Goal: Transaction & Acquisition: Purchase product/service

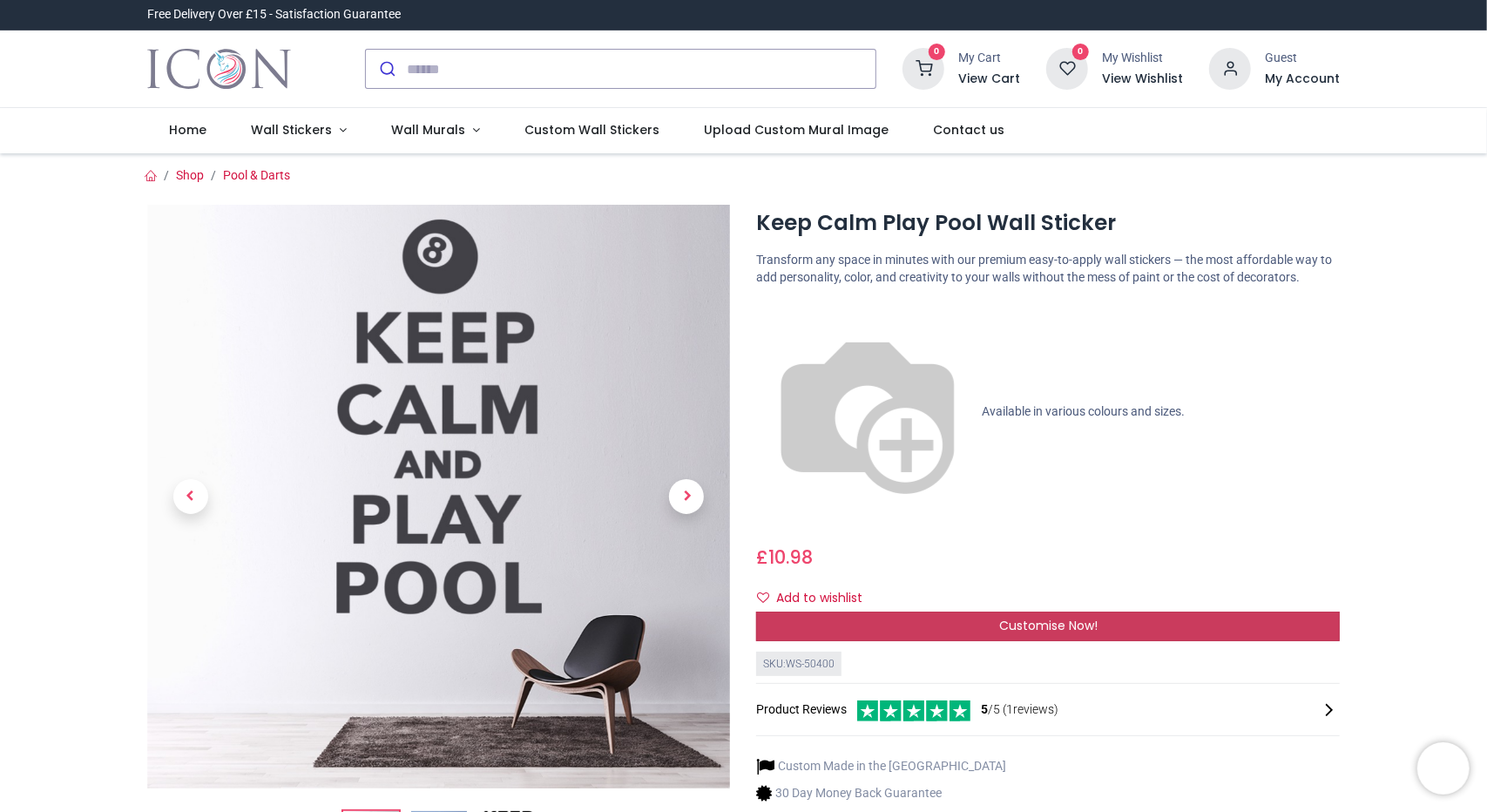
click at [1039, 617] on span "Customise Now!" at bounding box center [1049, 626] width 99 height 18
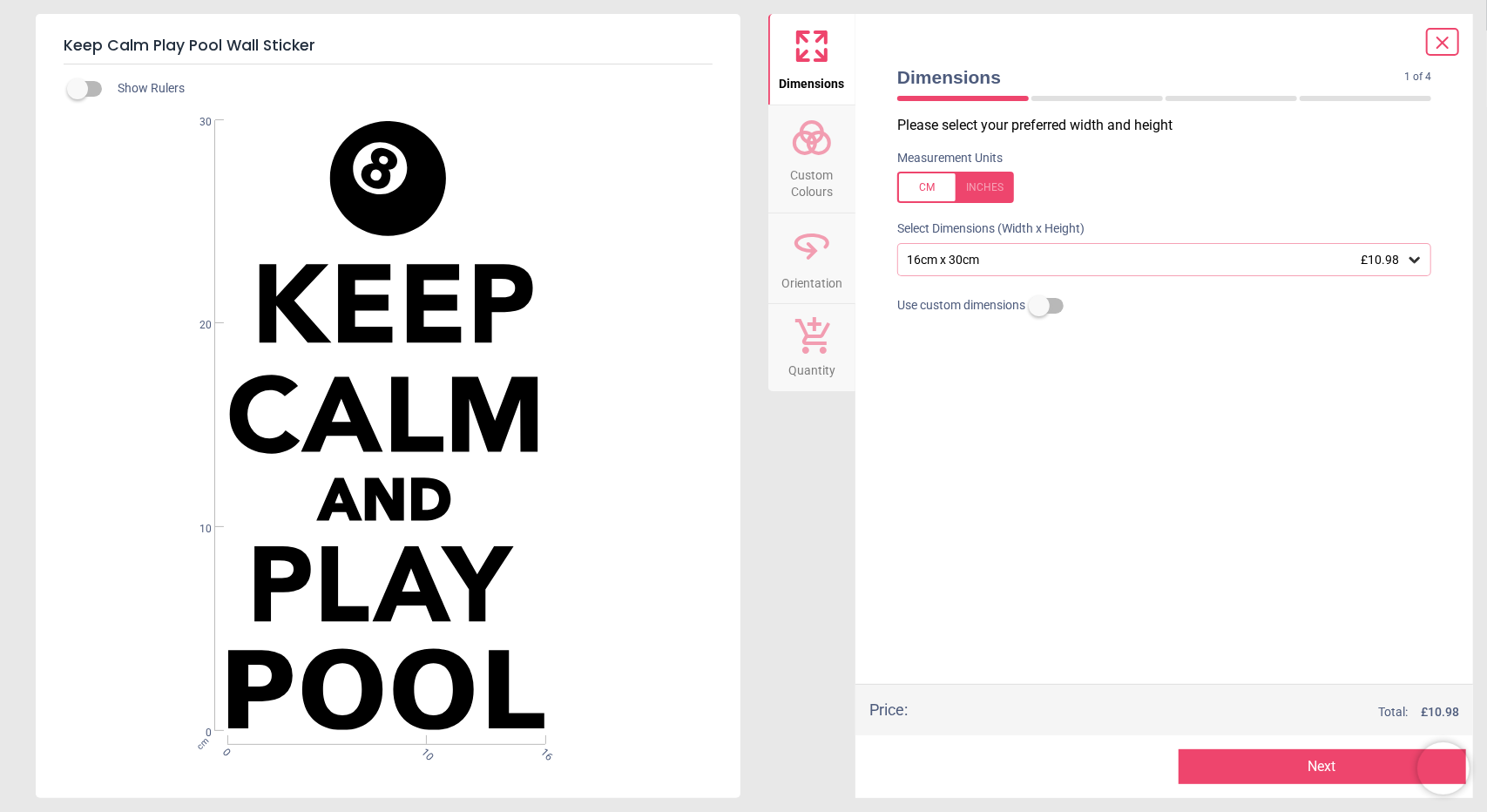
click at [980, 192] on div at bounding box center [956, 187] width 116 height 32
click at [1019, 251] on div "6.3" x 11.8" (0ft 6" x 1ft) £10.98" at bounding box center [1164, 259] width 534 height 34
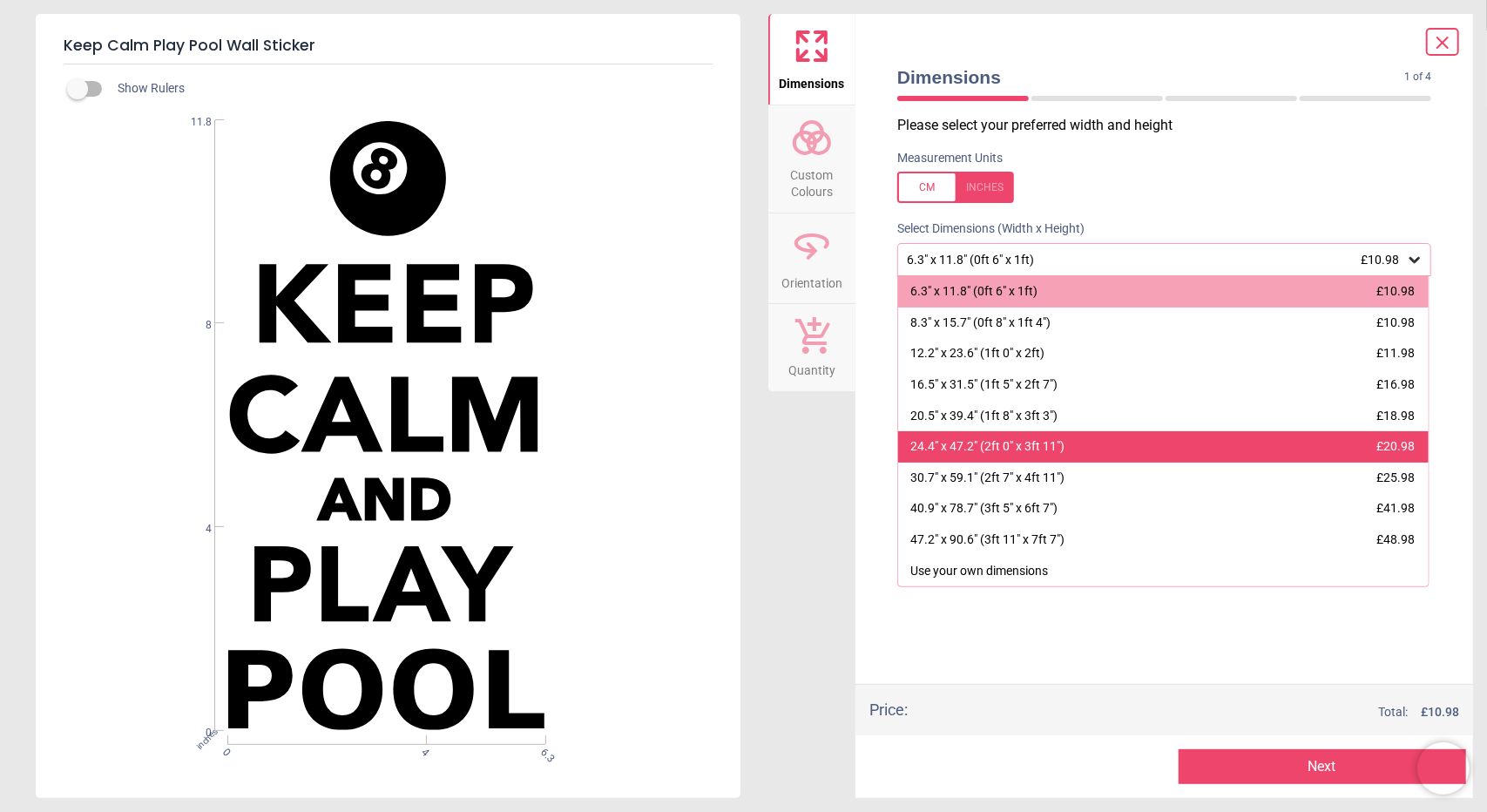
click at [1042, 447] on div "24.4" x 47.2" (2ft 0" x 3ft 11")" at bounding box center [988, 447] width 154 height 18
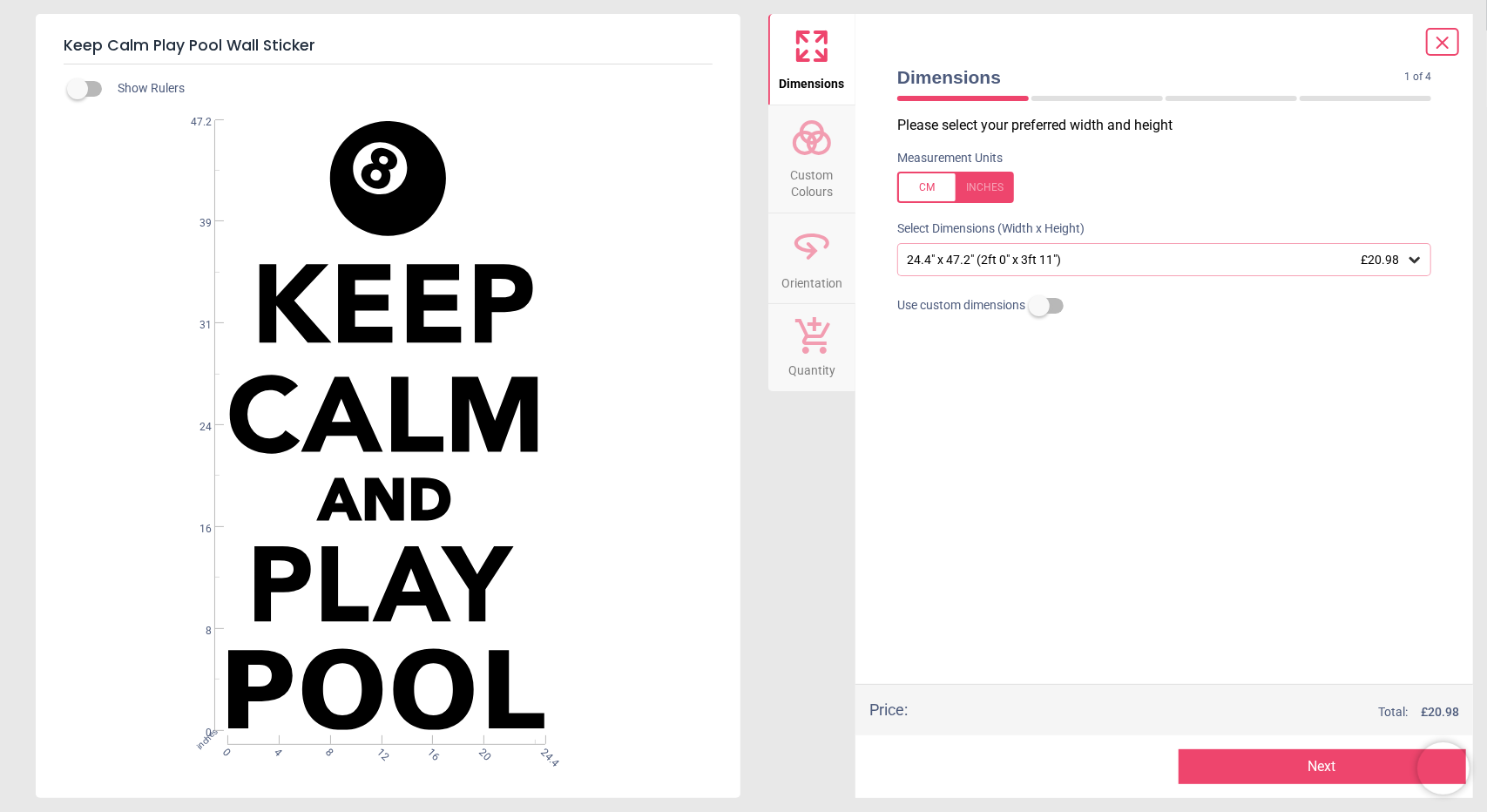
click at [1267, 766] on button "Next" at bounding box center [1323, 766] width 288 height 35
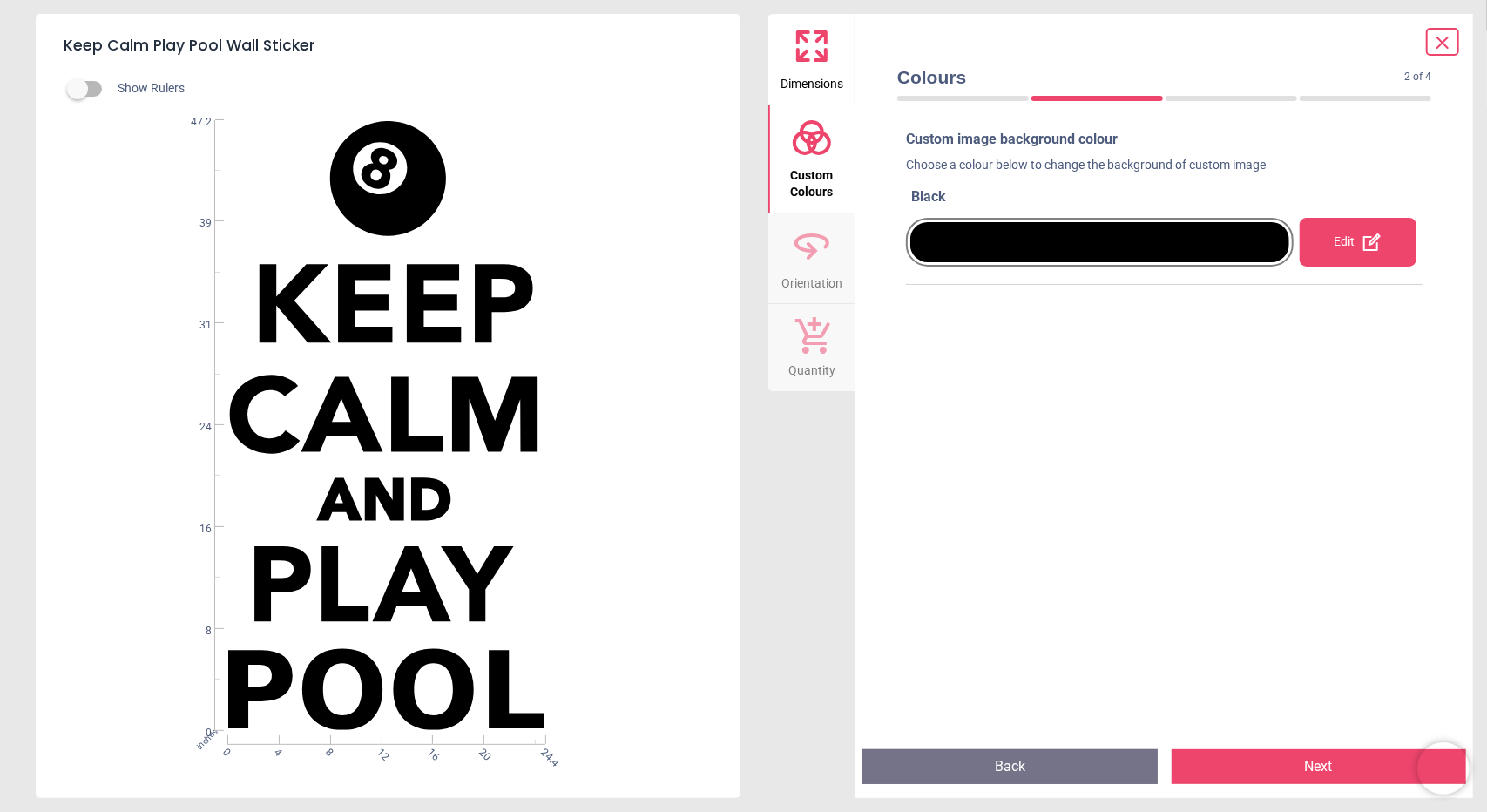
click at [1267, 766] on button "Next" at bounding box center [1319, 766] width 295 height 35
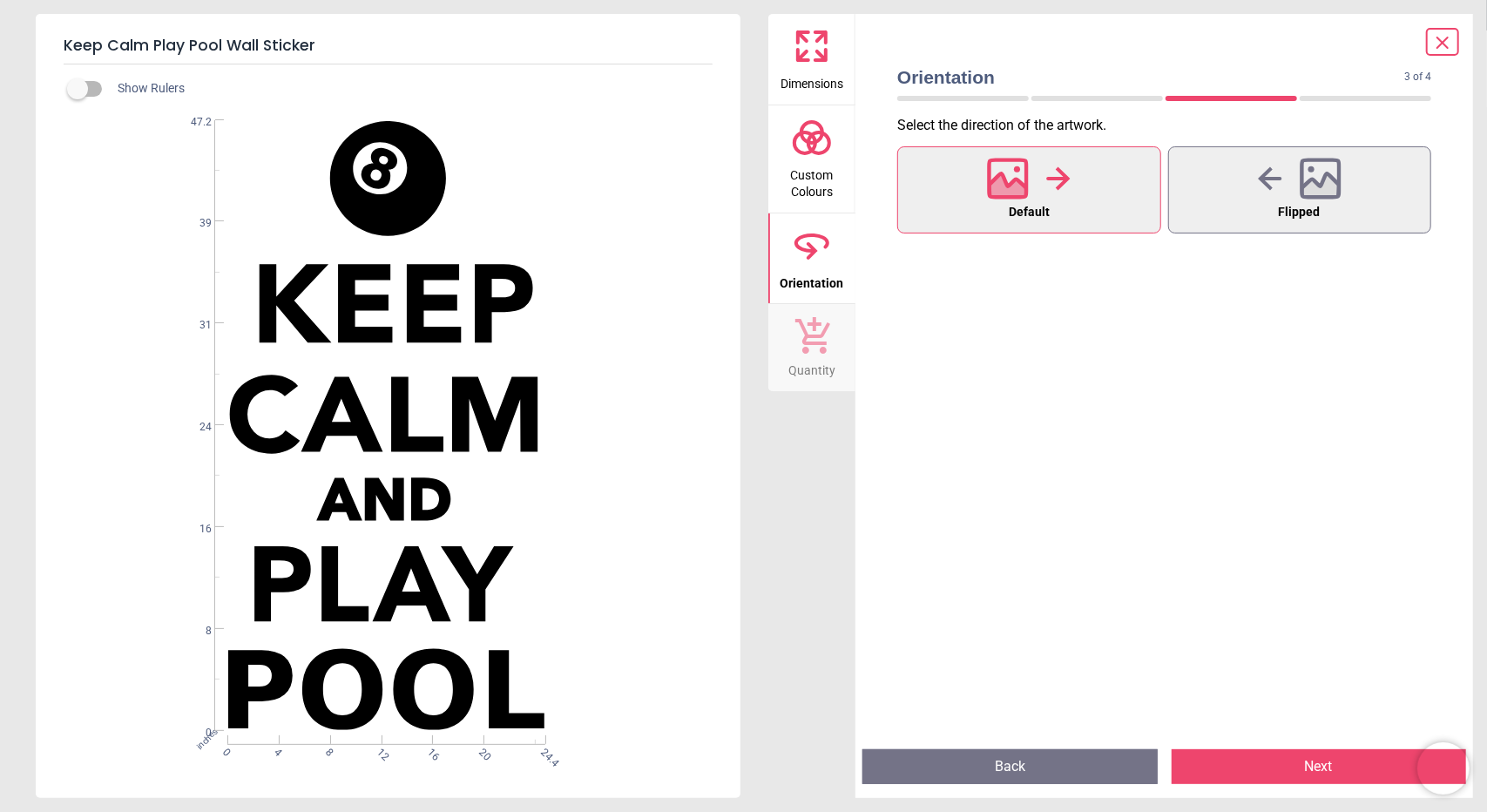
click at [1267, 766] on button "Next" at bounding box center [1319, 766] width 295 height 35
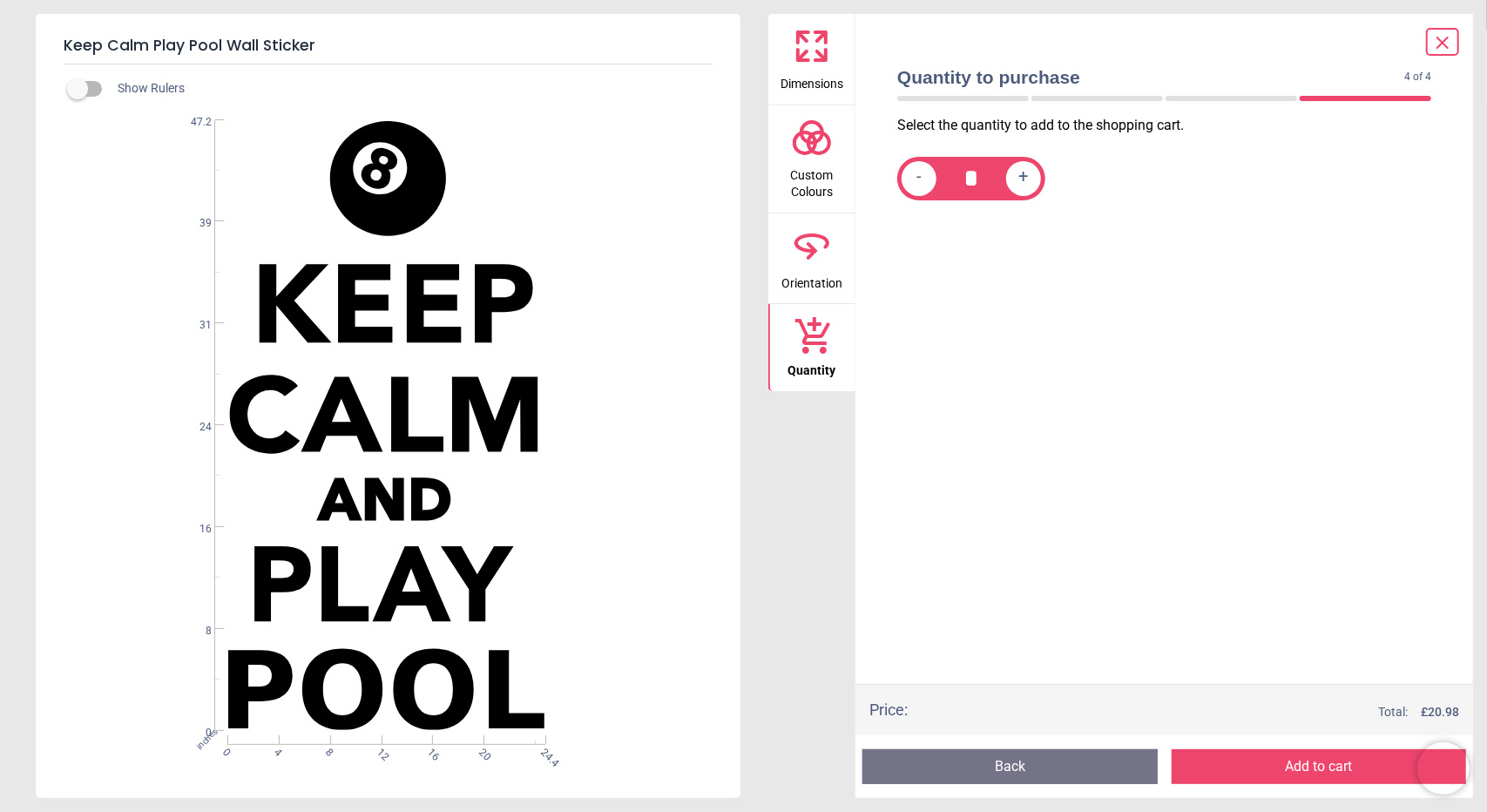
click at [1267, 766] on button "Add to cart" at bounding box center [1319, 766] width 295 height 35
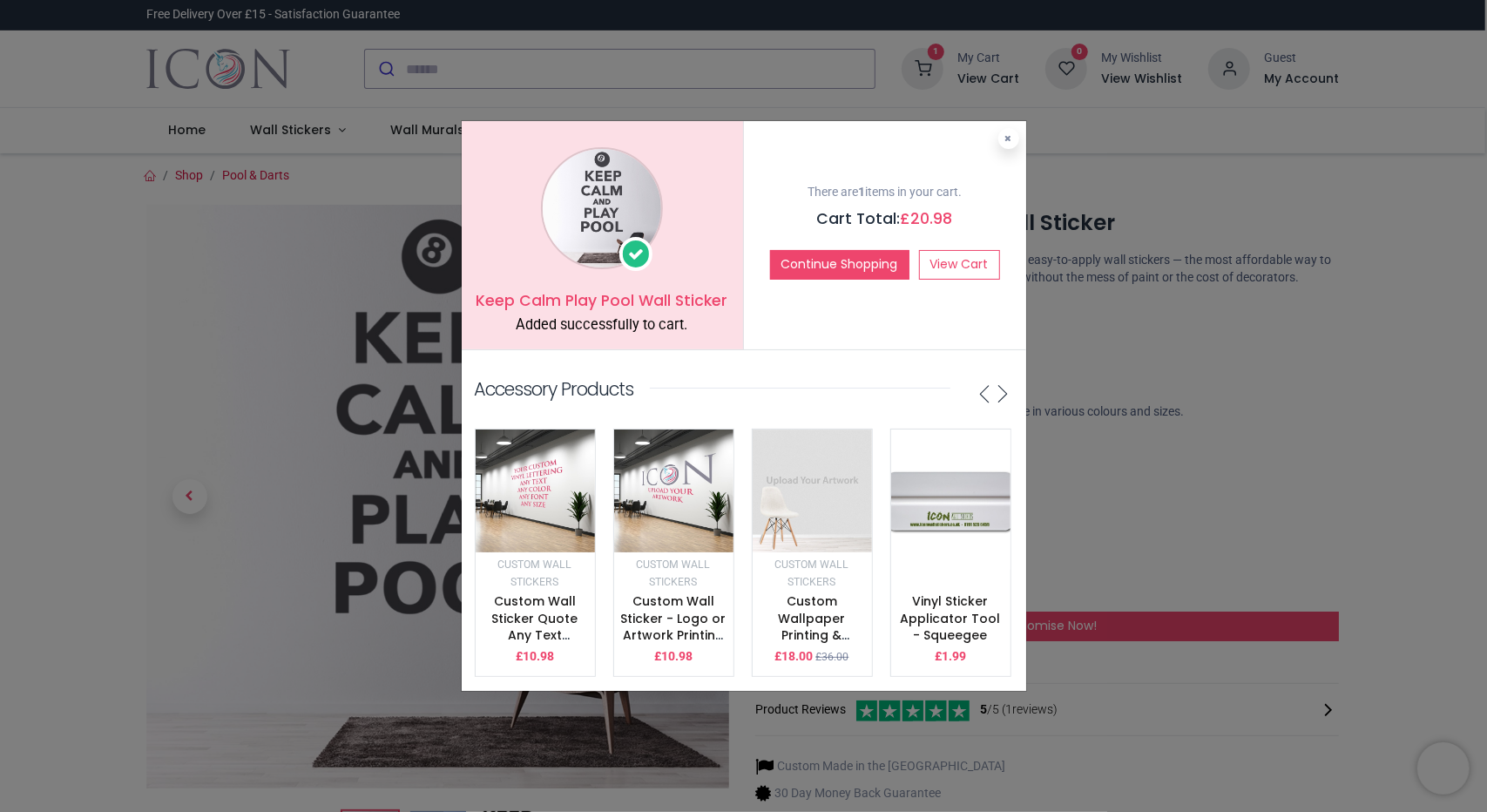
click at [1203, 642] on div "Keep Calm Play Pool Wall Sticker Added successfully to cart. There are 1 items …" at bounding box center [743, 406] width 1487 height 812
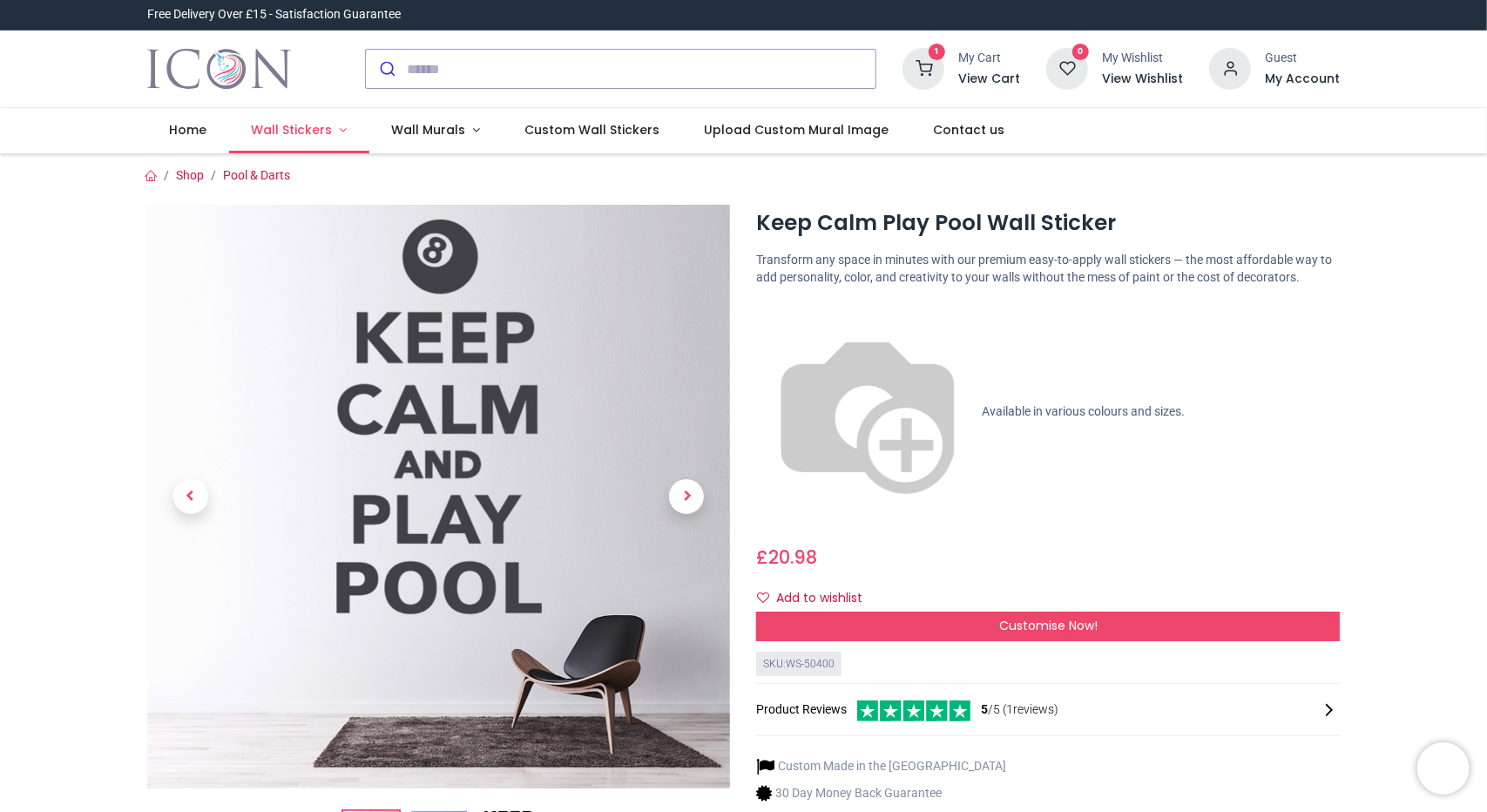
click at [315, 130] on span "Wall Stickers" at bounding box center [291, 130] width 81 height 18
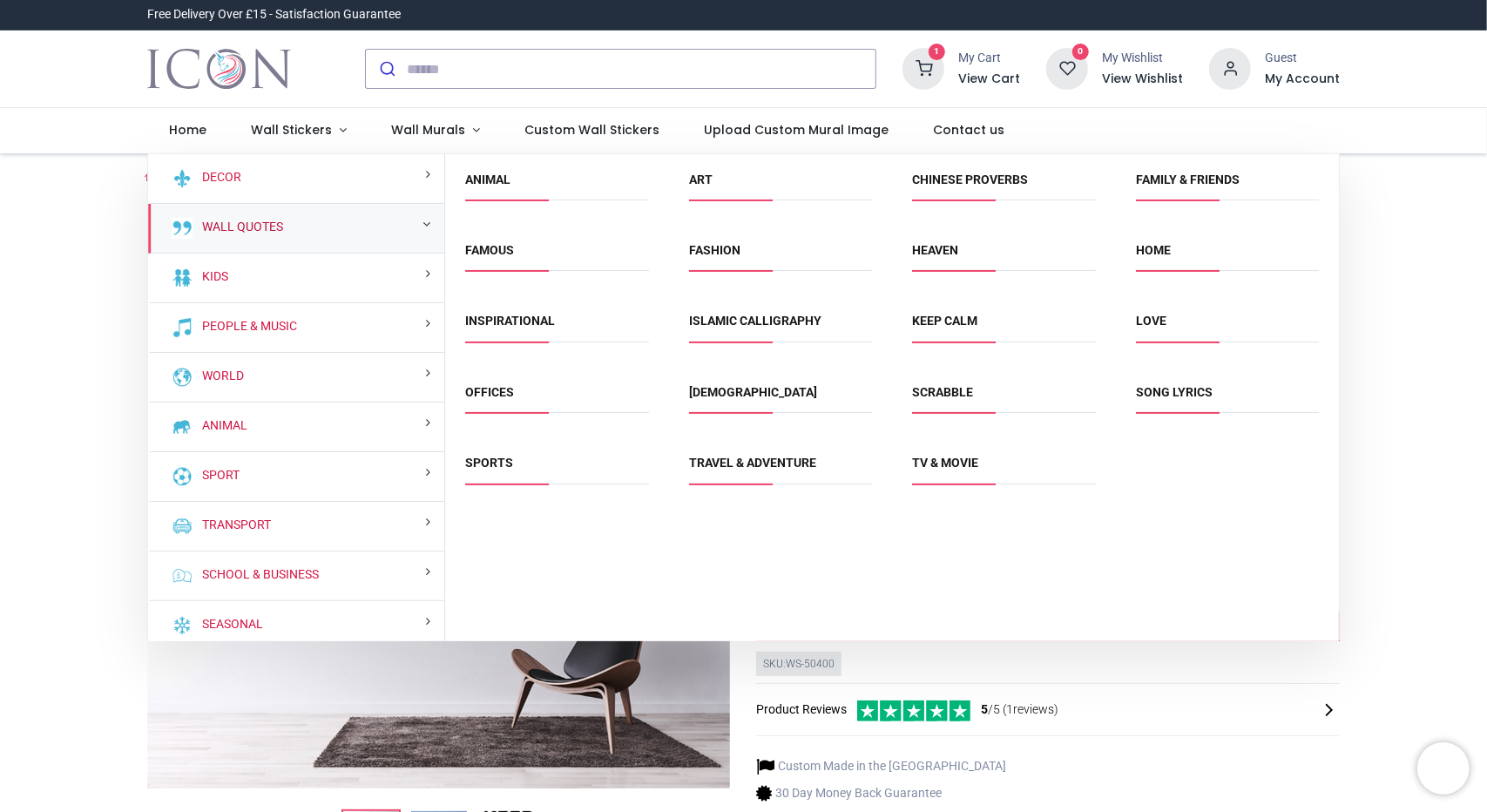
click at [274, 222] on link "Wall Quotes" at bounding box center [239, 228] width 88 height 18
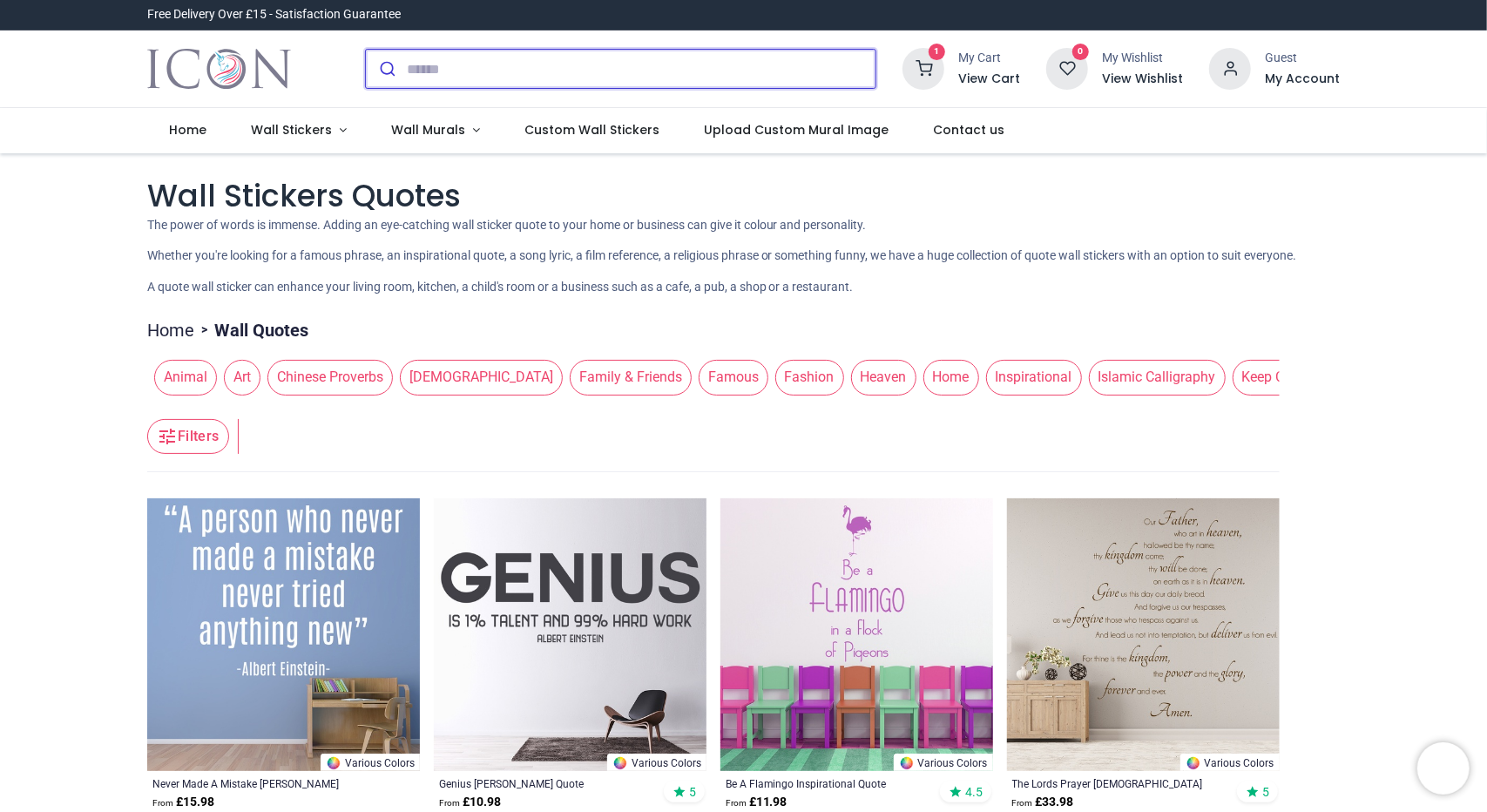
click at [533, 78] on input "search" at bounding box center [640, 68] width 469 height 38
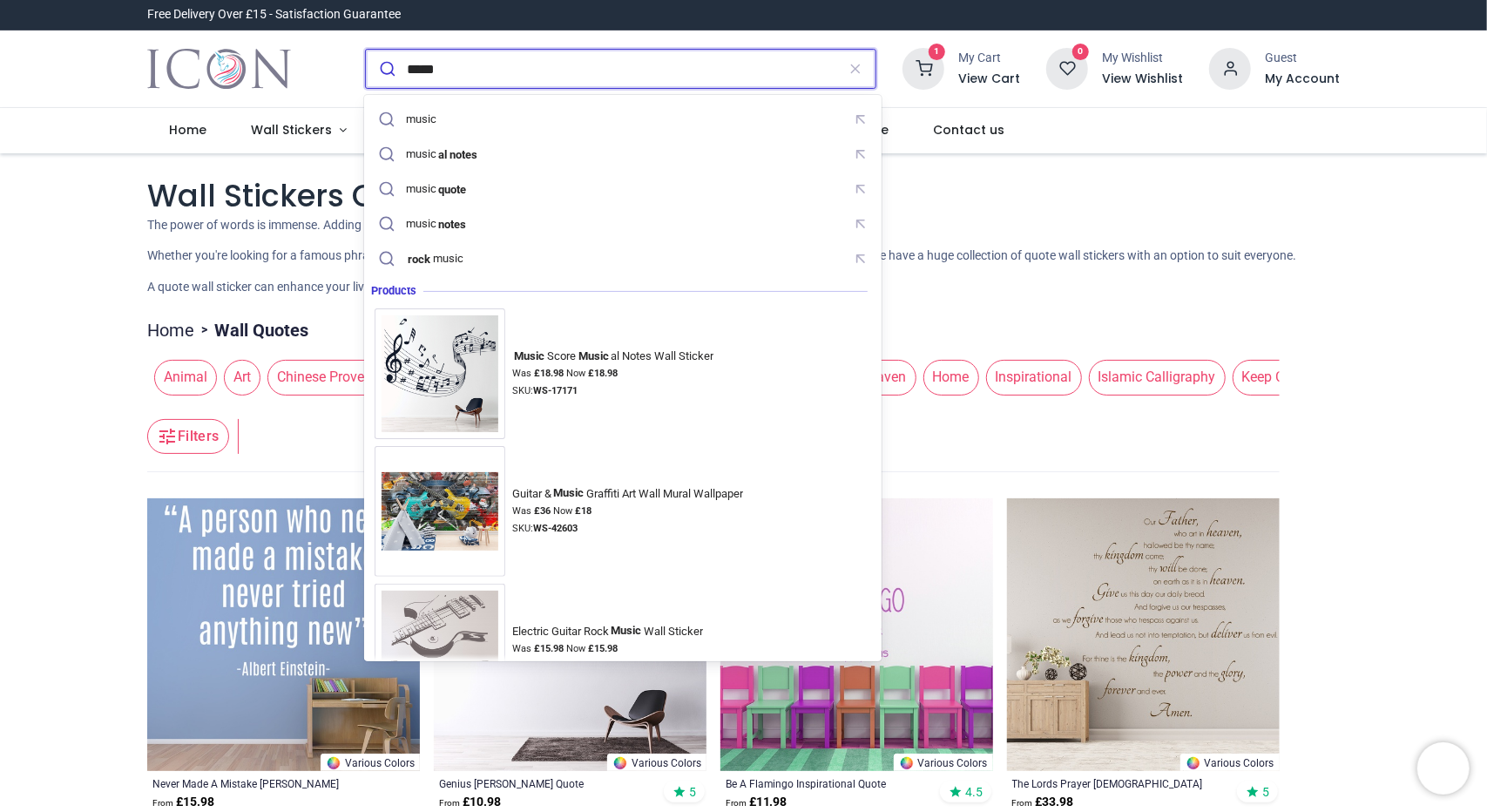
type input "*****"
click at [366, 49] on button "submit" at bounding box center [387, 68] width 41 height 38
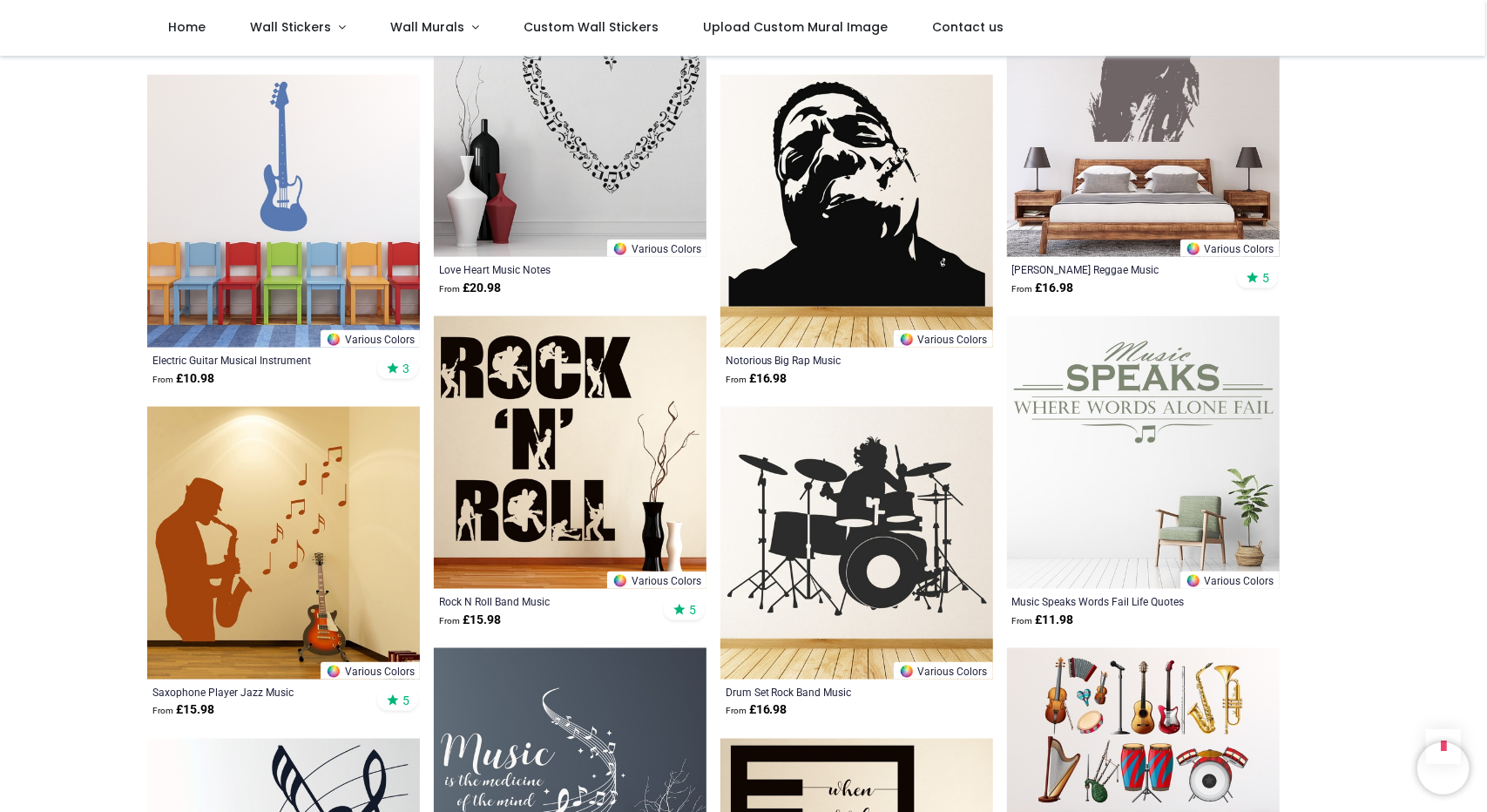
scroll to position [1430, 0]
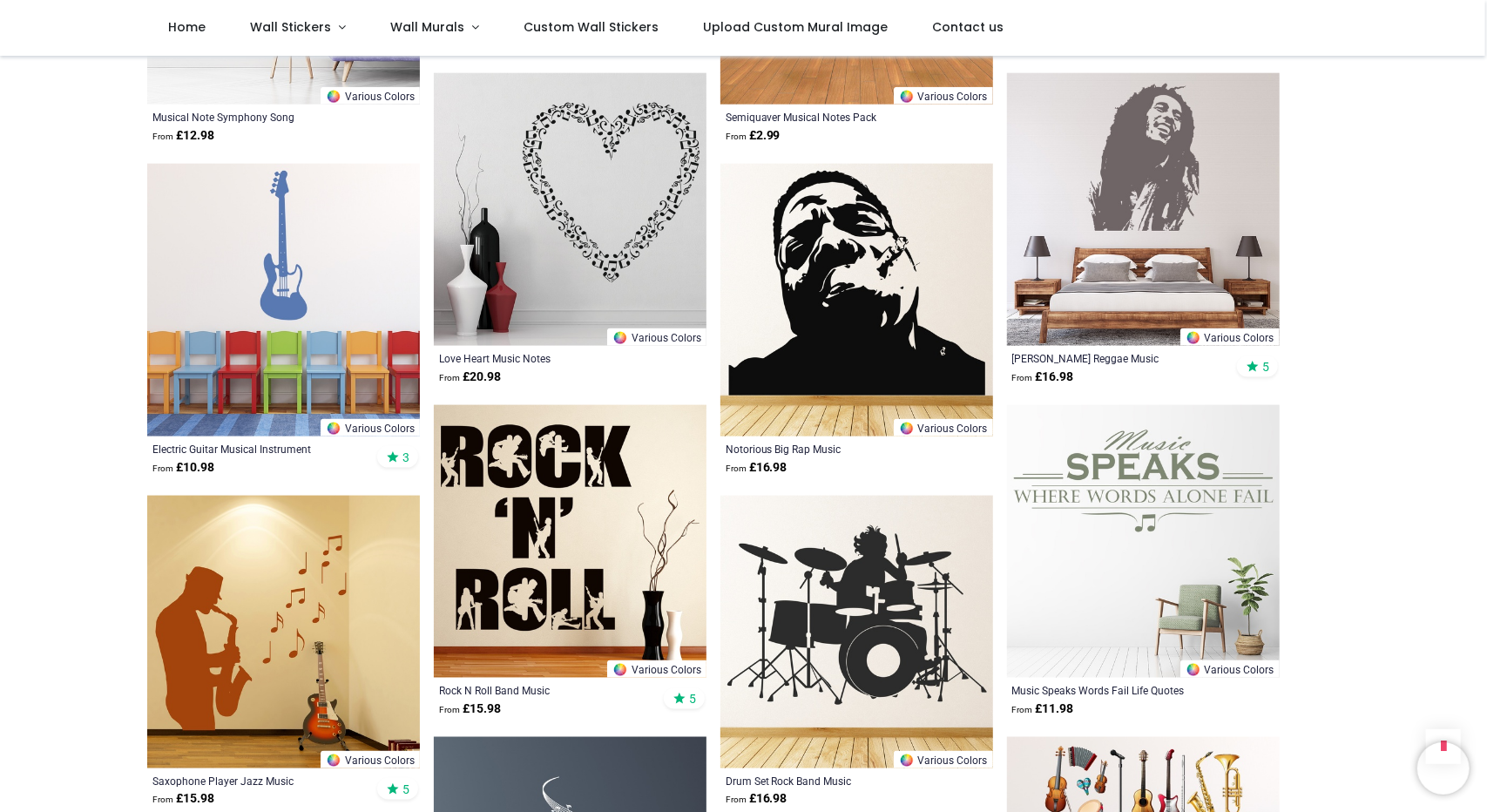
click at [1166, 192] on img at bounding box center [1144, 209] width 272 height 272
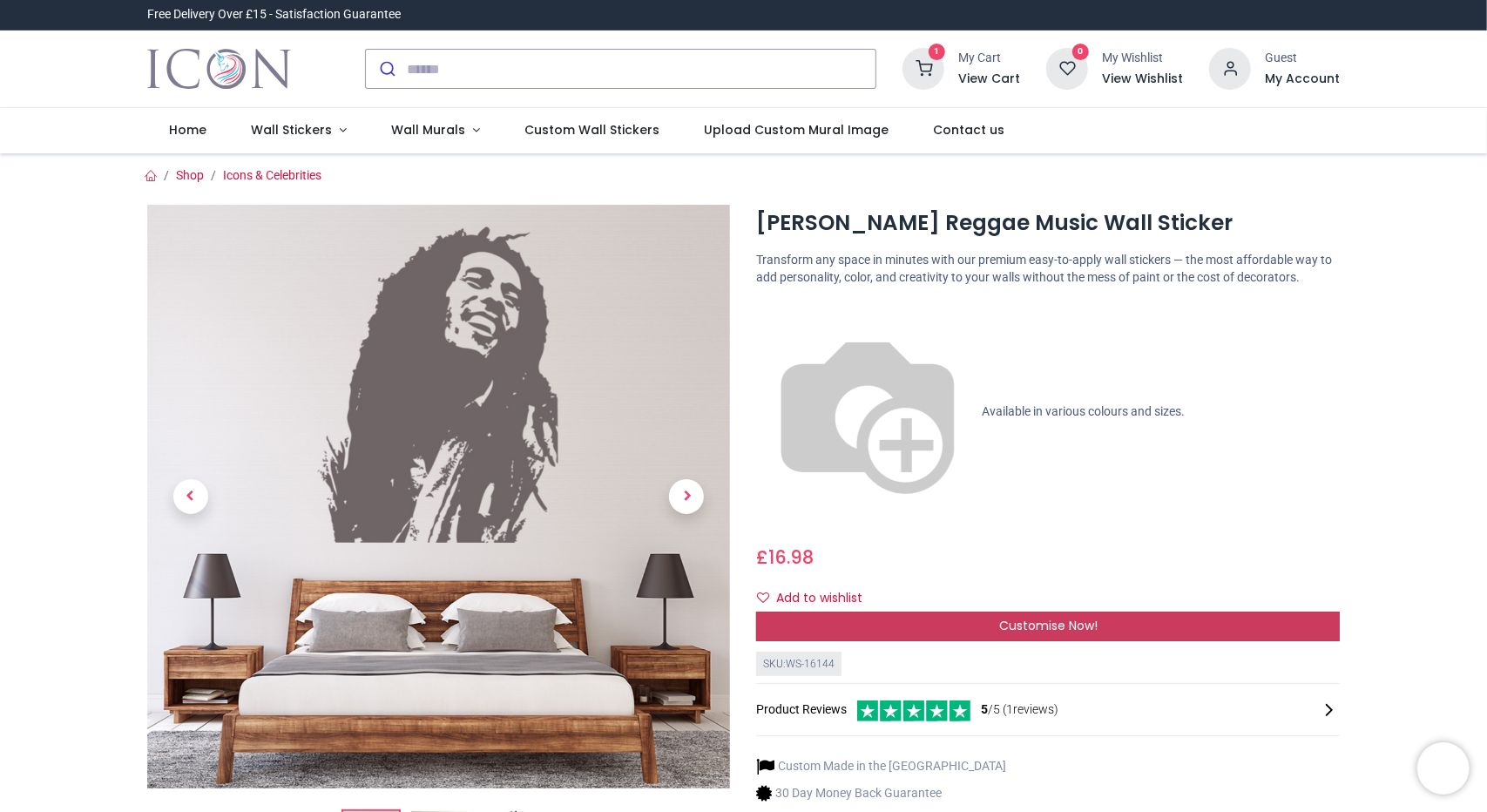
click at [934, 612] on div "Customise Now!" at bounding box center [1049, 627] width 584 height 30
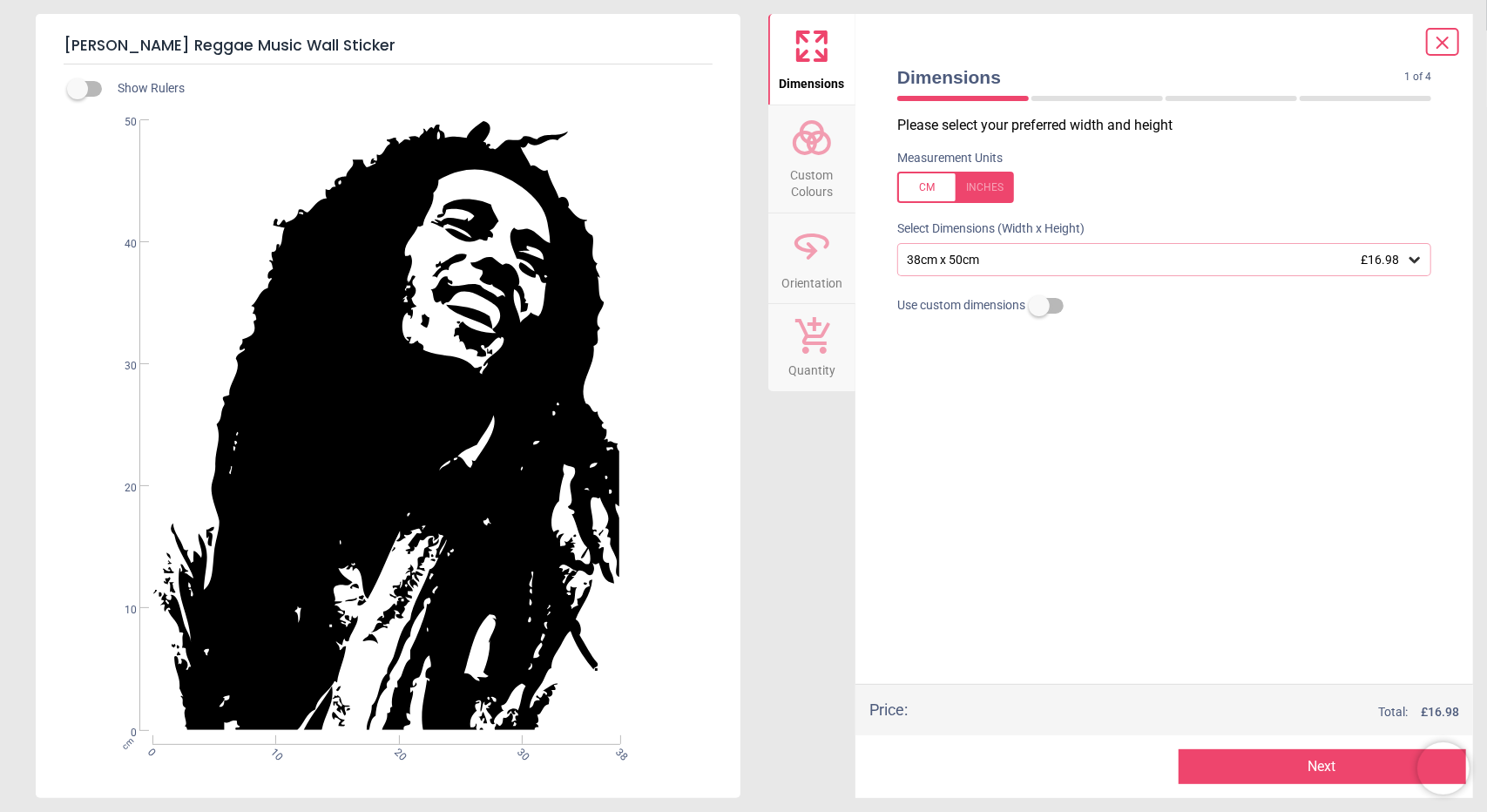
click at [1093, 267] on div "38cm x 50cm £16.98" at bounding box center [1164, 259] width 534 height 34
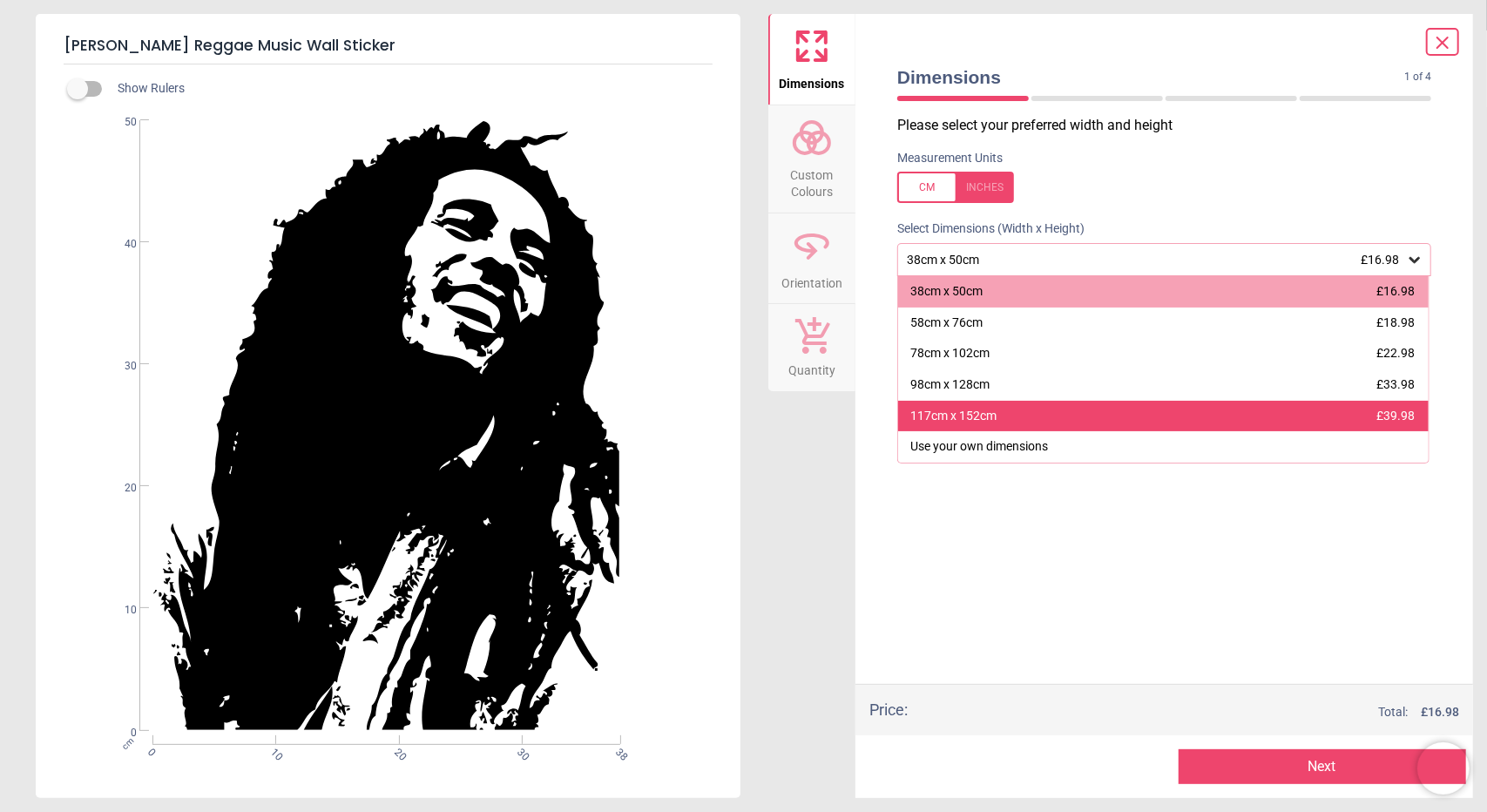
click at [1059, 410] on div "117cm x 152cm £39.98" at bounding box center [1163, 416] width 531 height 32
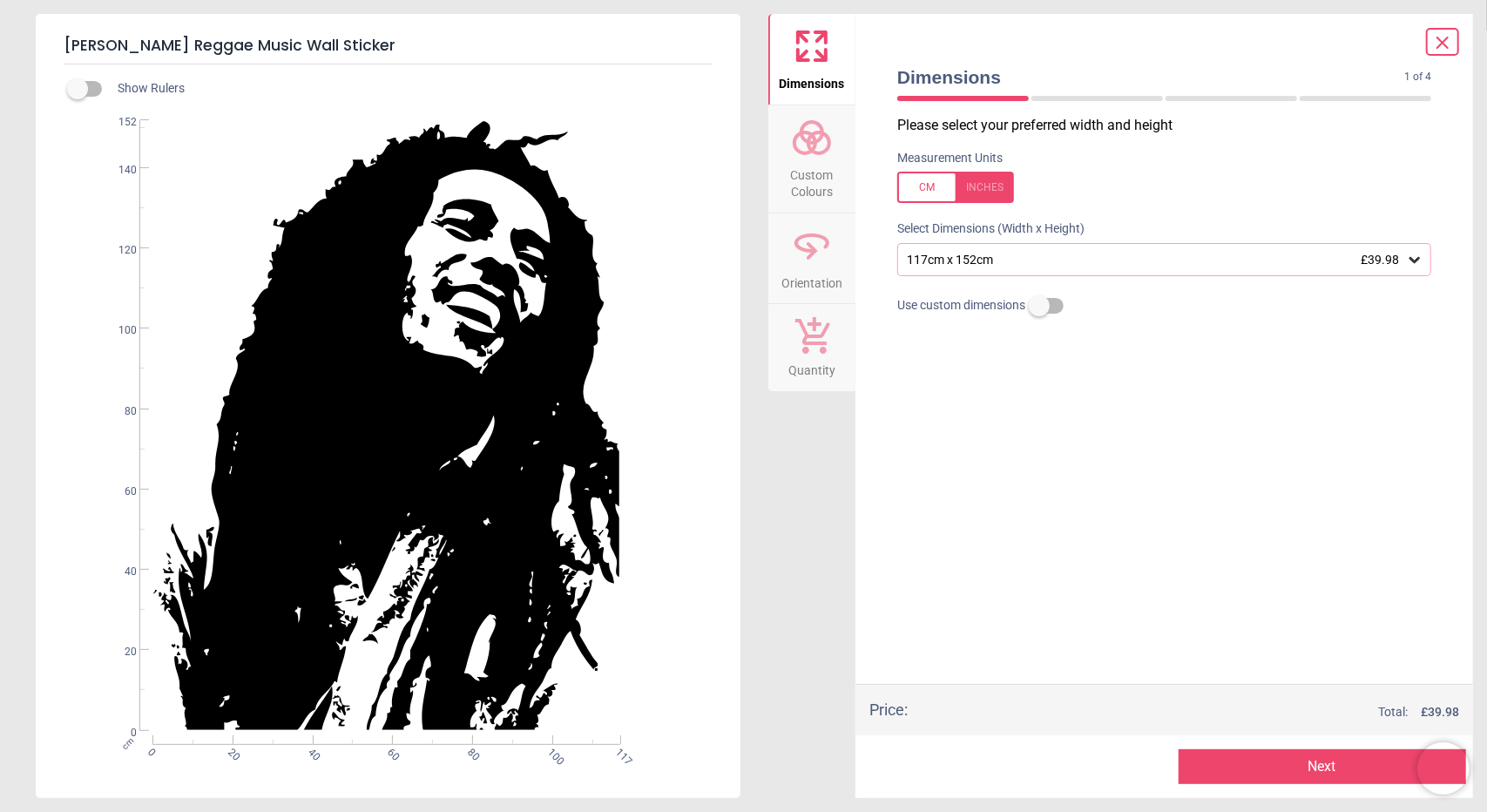
click at [1241, 766] on button "Next" at bounding box center [1323, 766] width 288 height 35
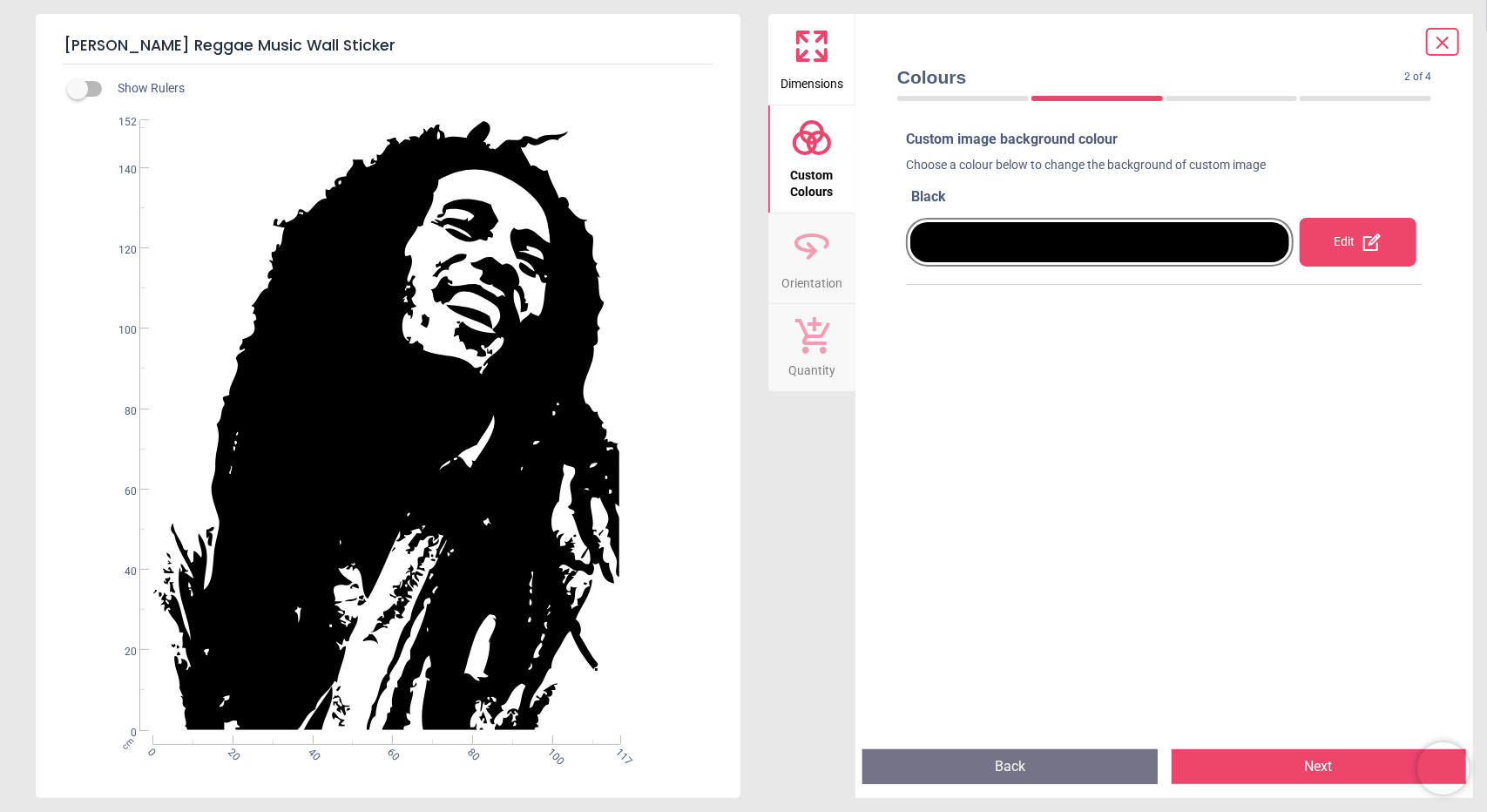
click at [1241, 766] on button "Next" at bounding box center [1319, 766] width 295 height 35
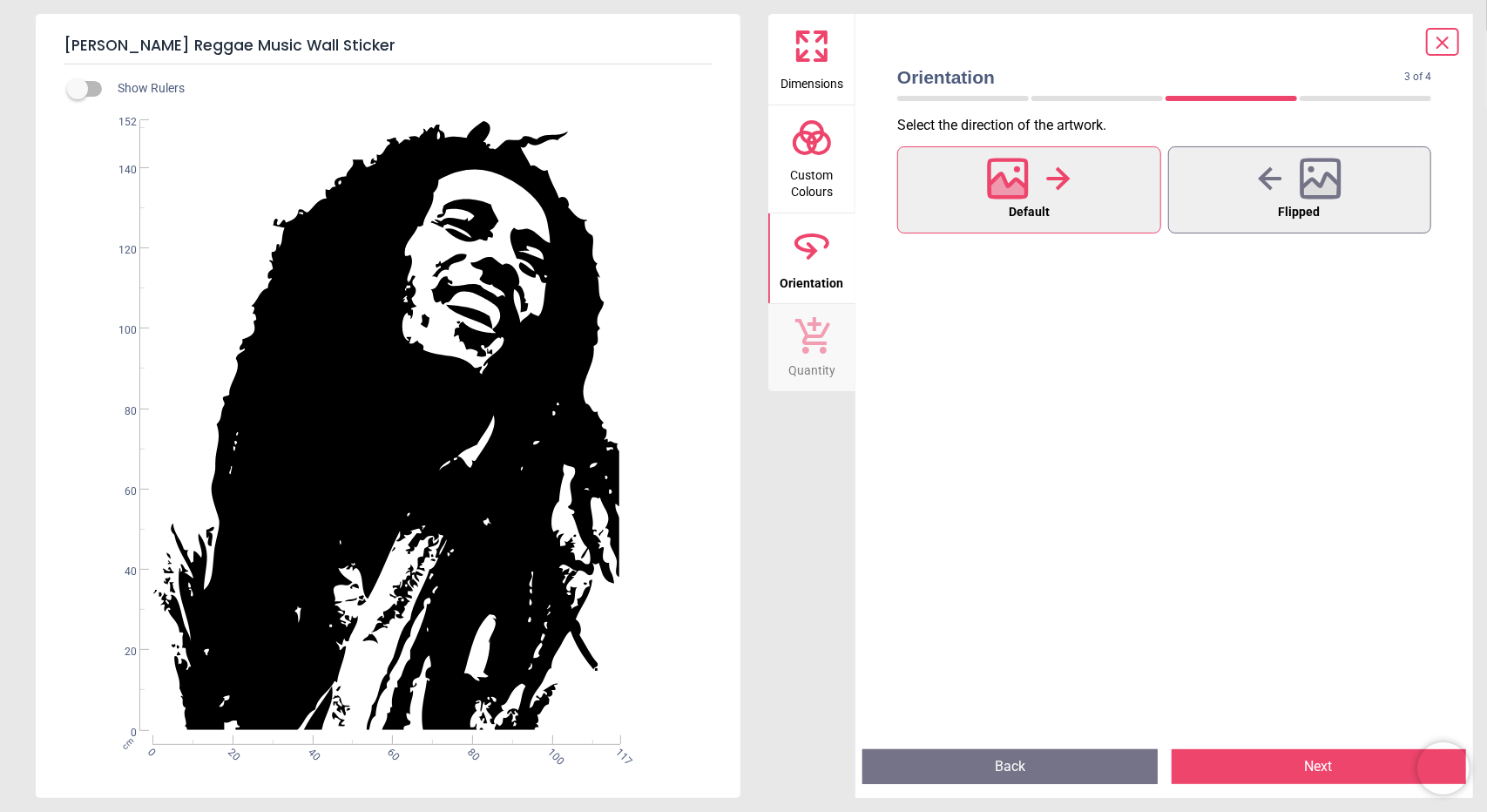
click at [1241, 766] on button "Next" at bounding box center [1319, 766] width 295 height 35
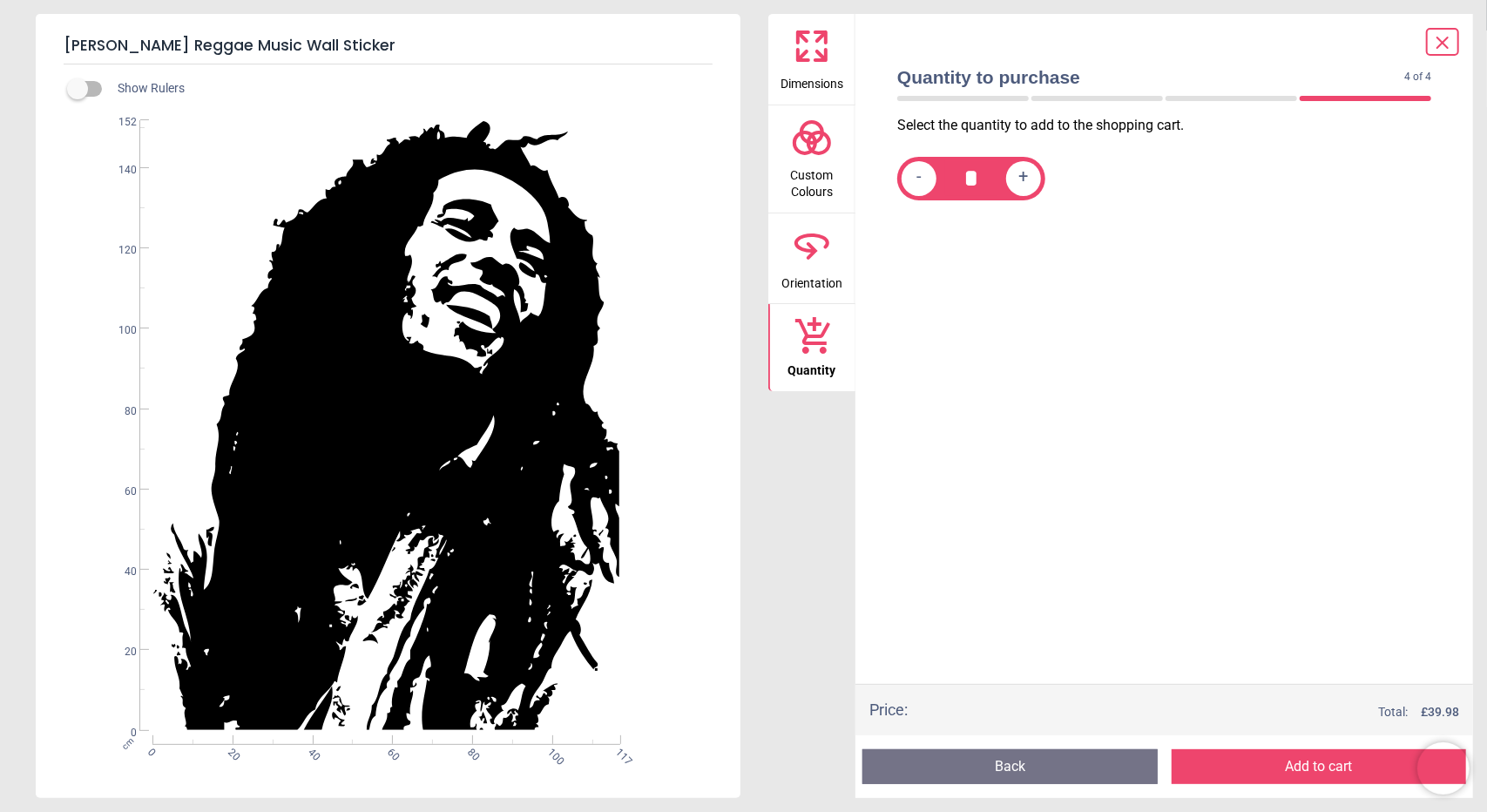
click at [1241, 766] on button "Add to cart" at bounding box center [1319, 766] width 295 height 35
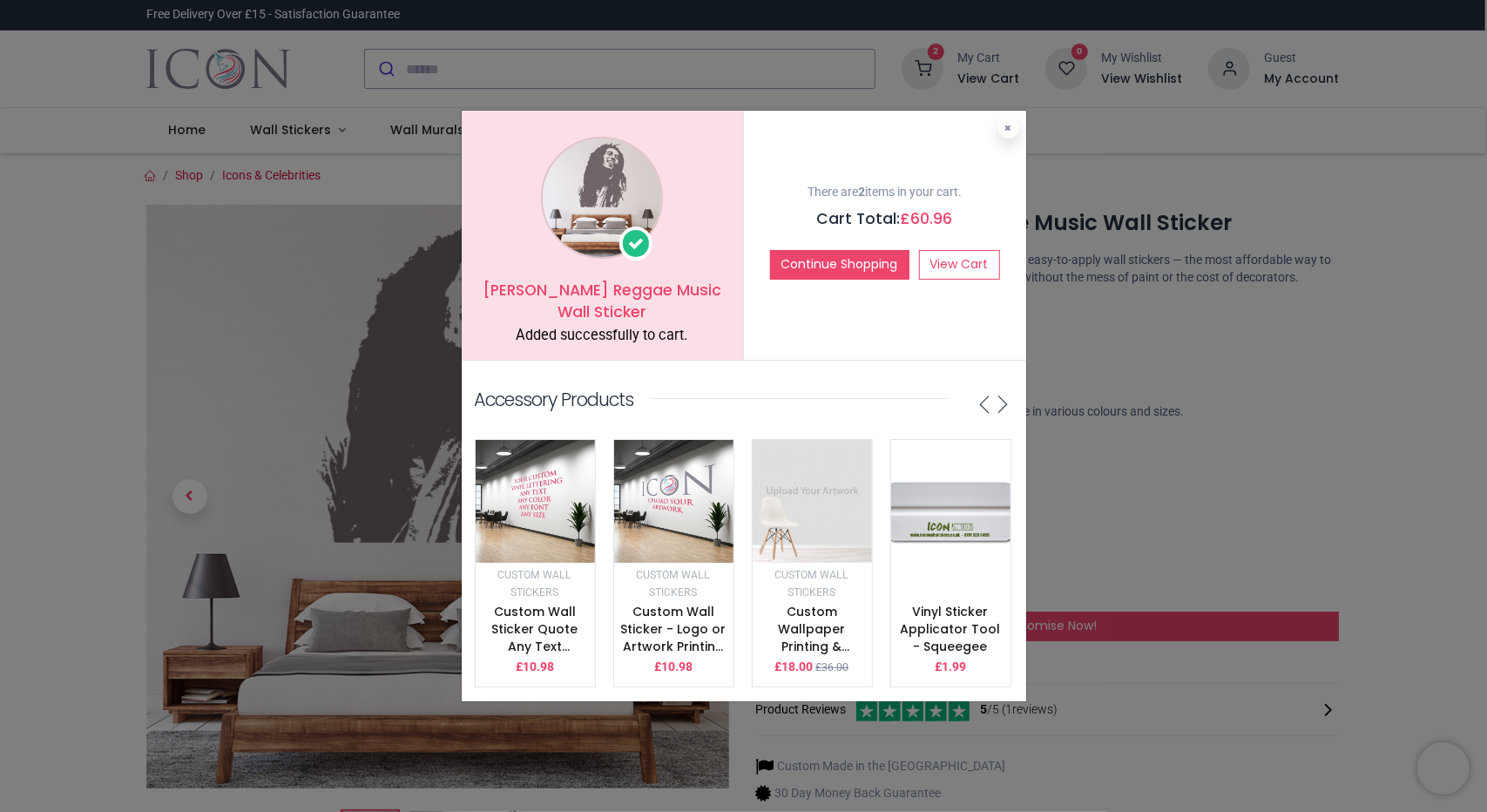
click at [39, 229] on div "Bob Marley Reggae Music Wall Sticker Added successfully to cart. There are 2 it…" at bounding box center [743, 406] width 1487 height 812
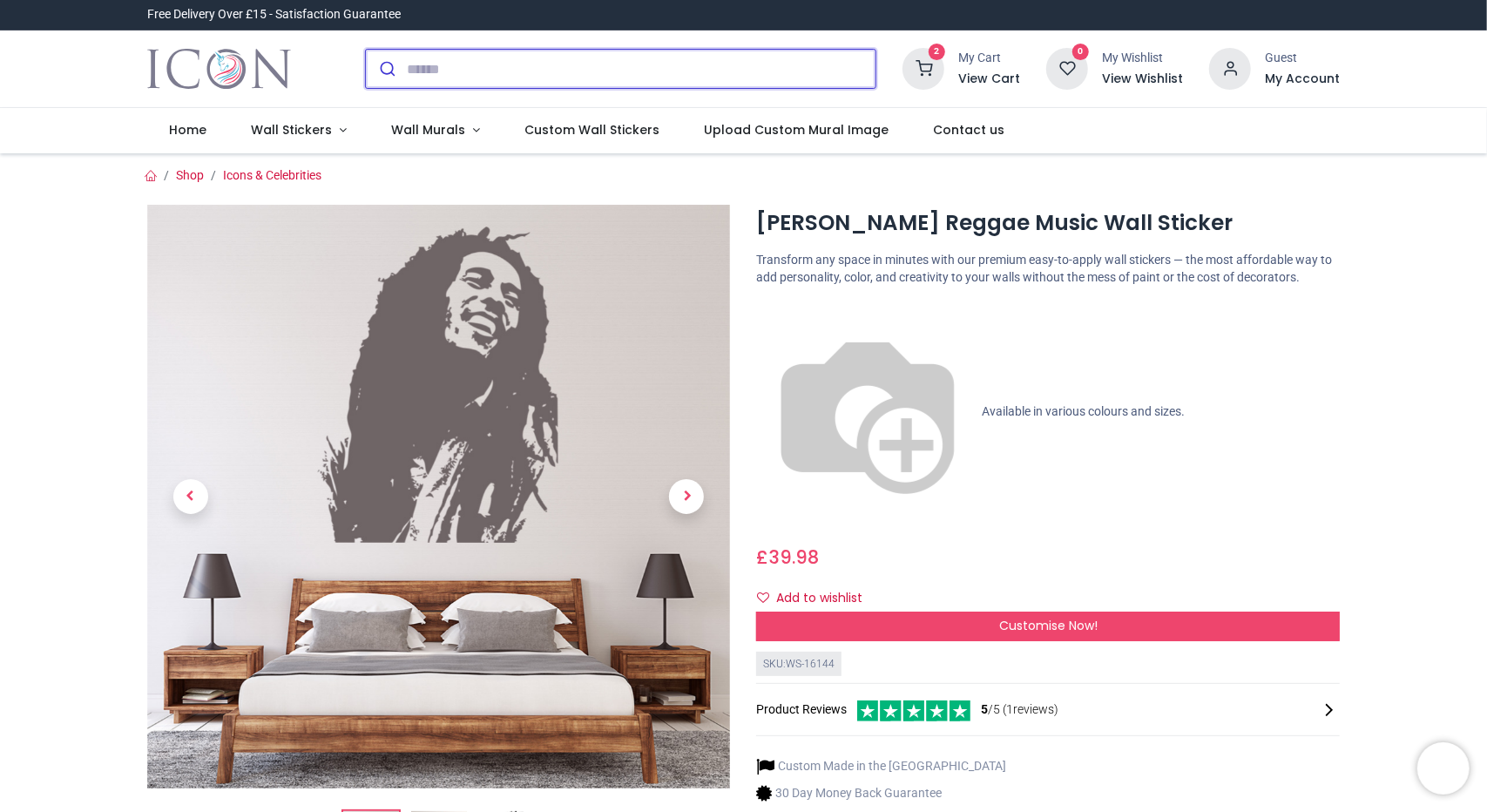
click at [441, 81] on input "search" at bounding box center [640, 68] width 469 height 38
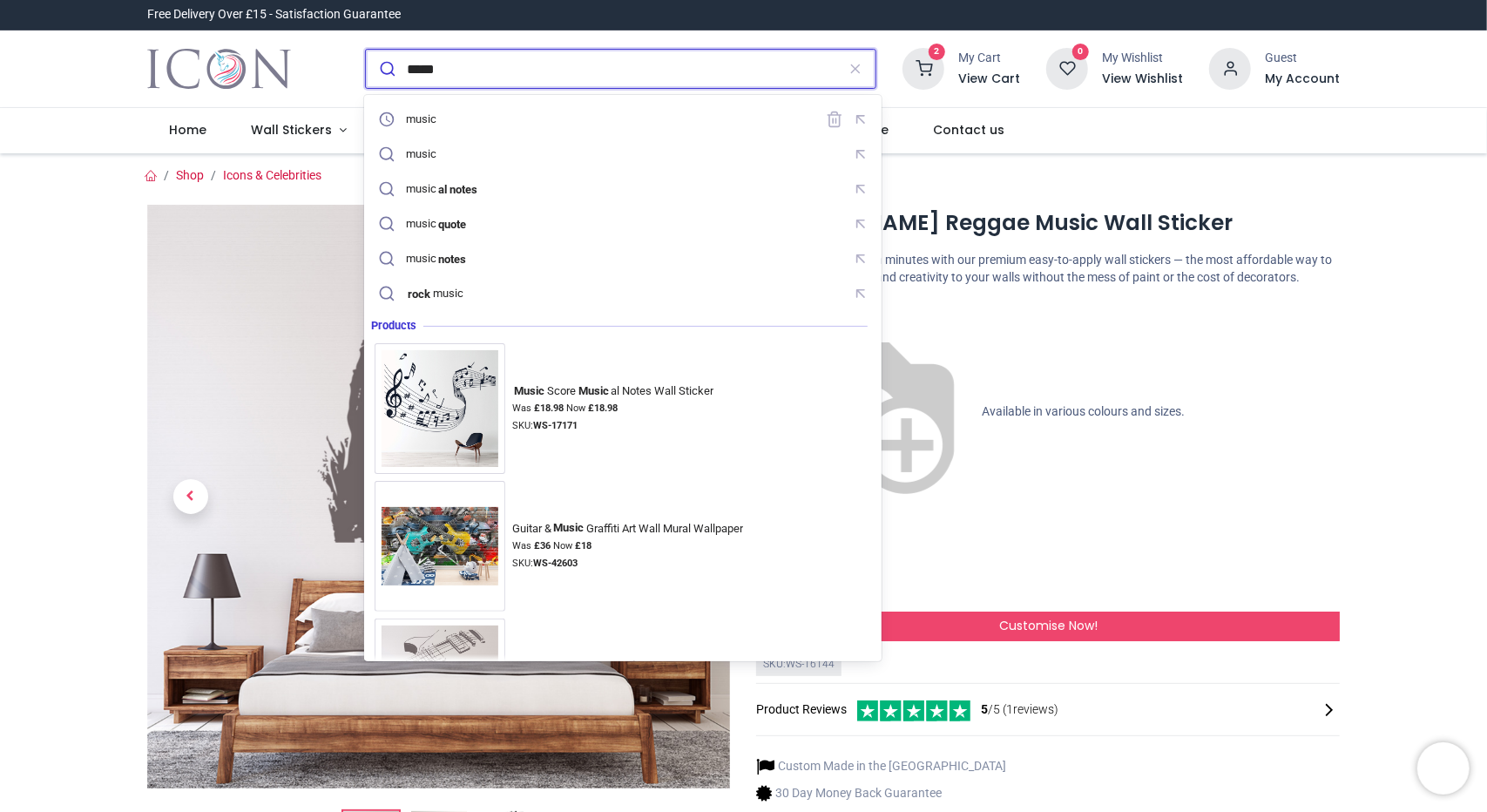
type input "*****"
click at [366, 49] on button "submit" at bounding box center [387, 68] width 41 height 38
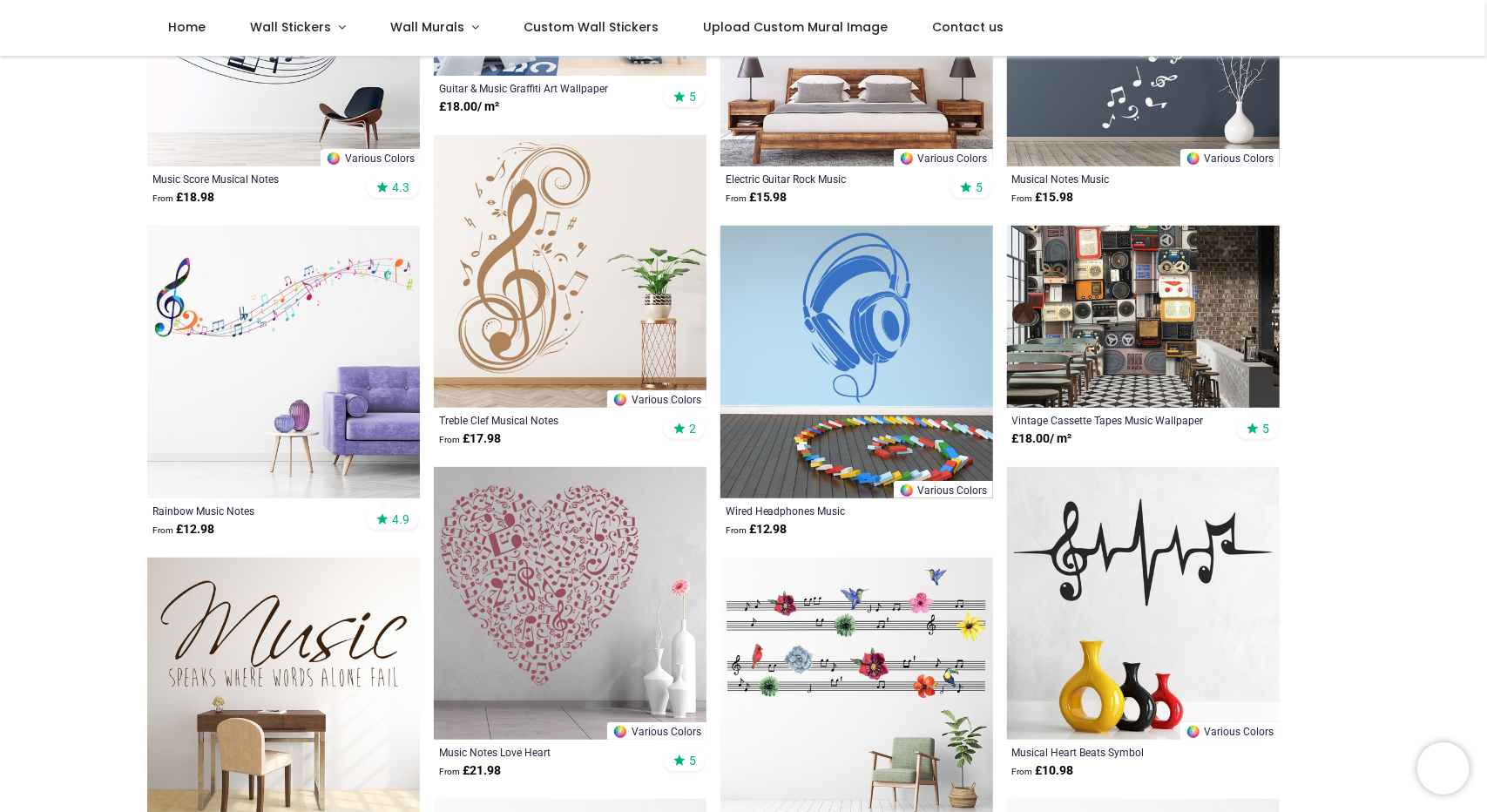
scroll to position [320, 0]
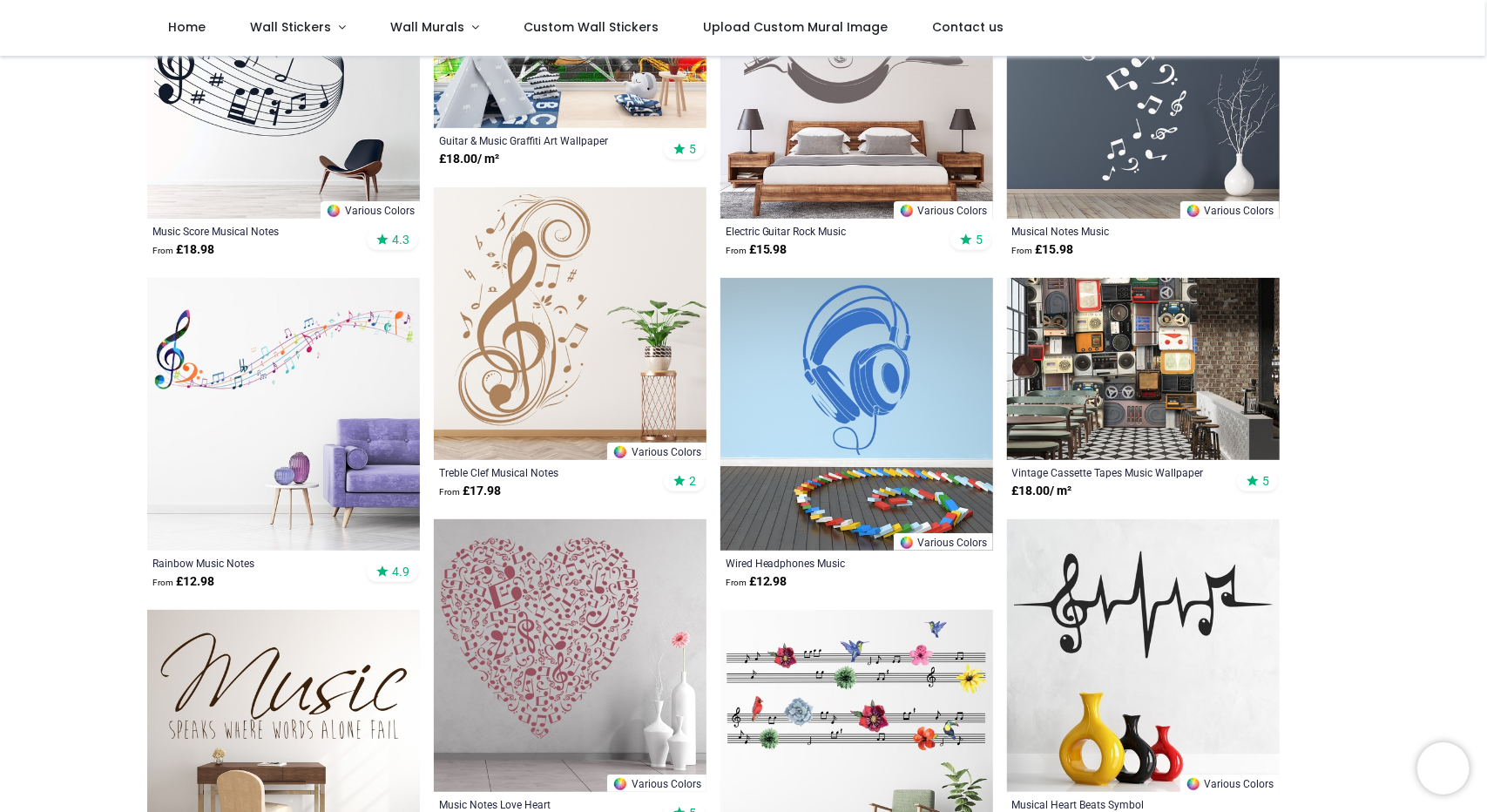
click at [235, 375] on img at bounding box center [283, 414] width 272 height 272
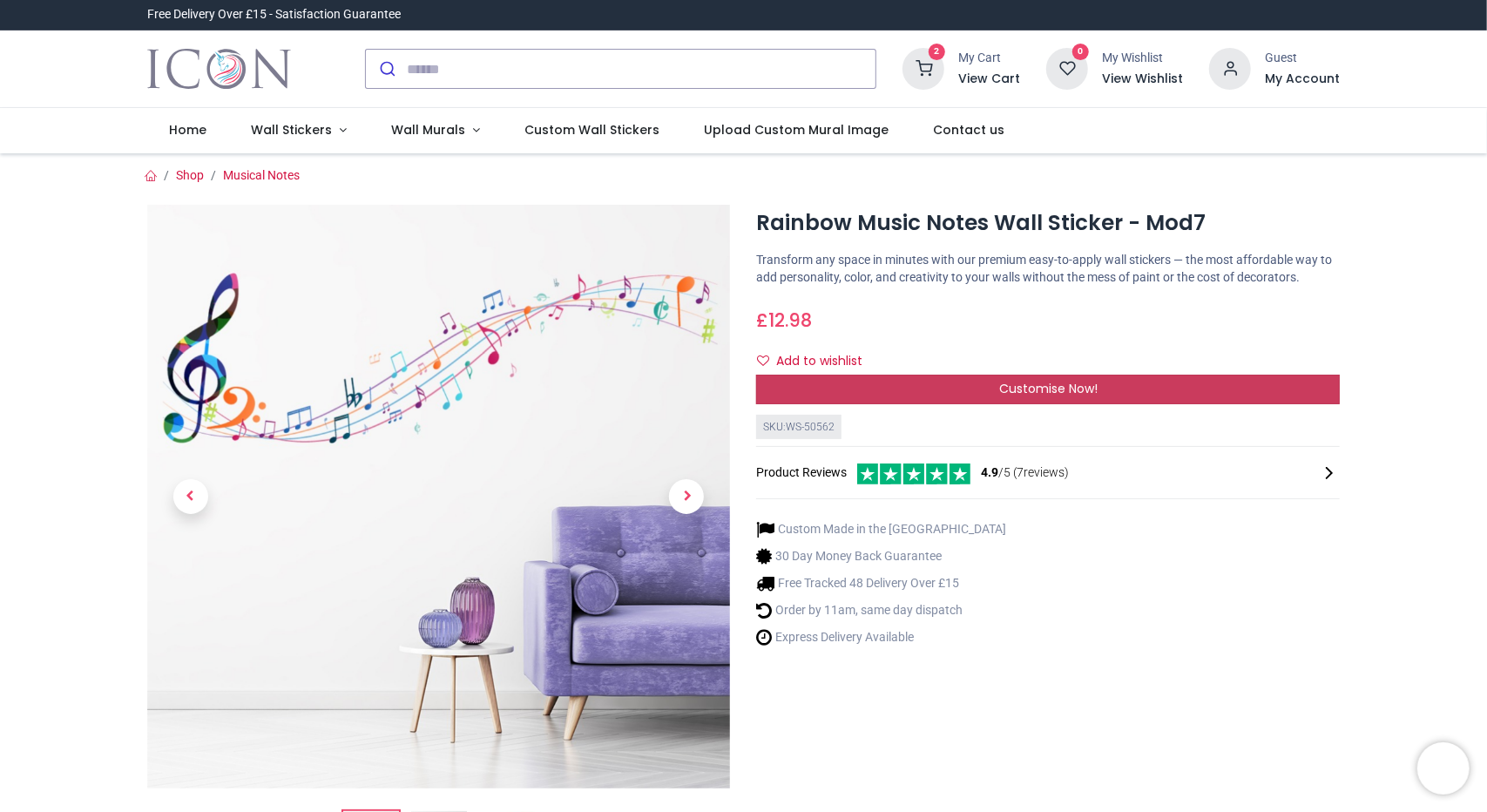
click at [1143, 383] on div "Customise Now!" at bounding box center [1049, 390] width 584 height 30
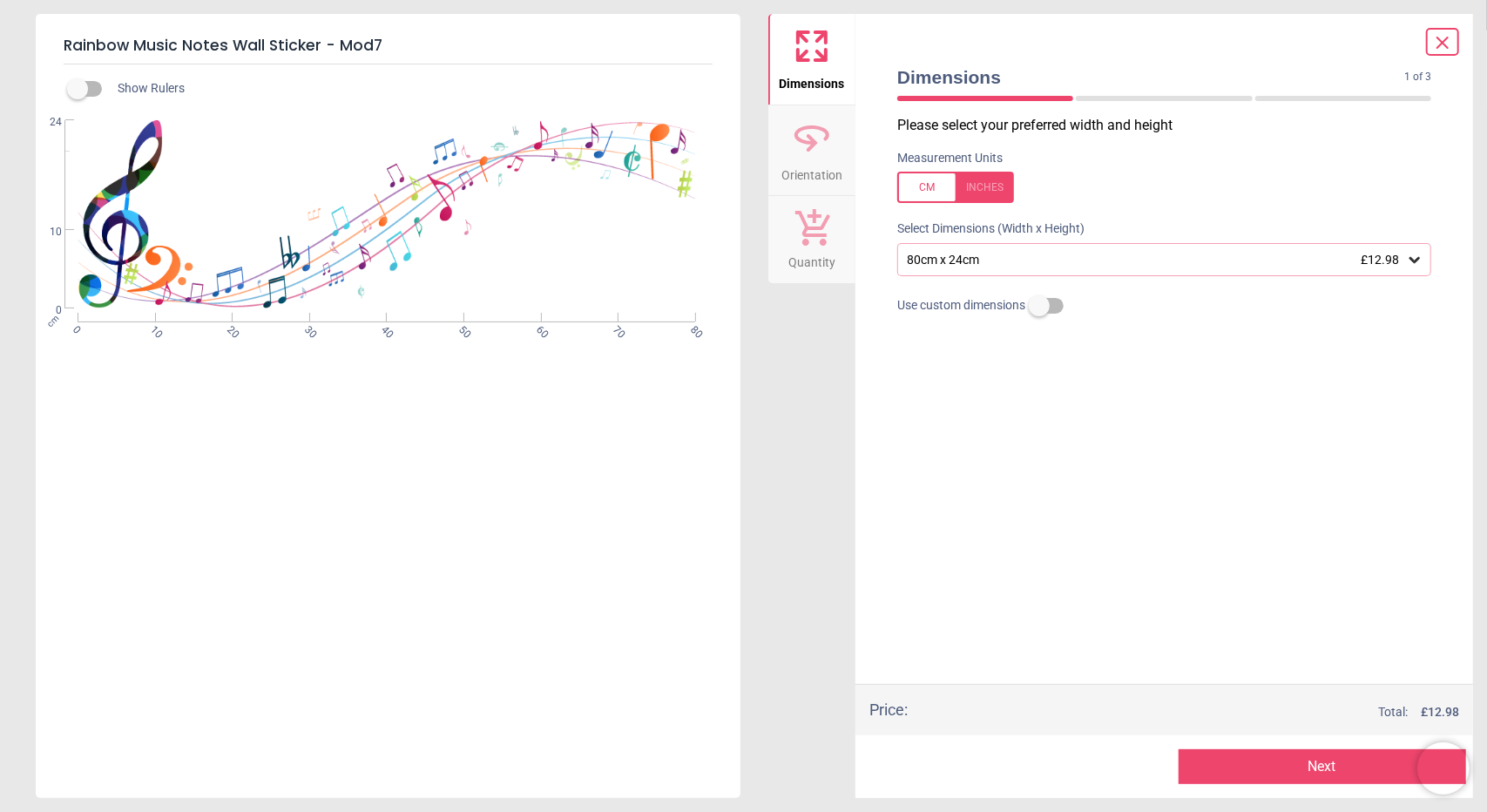
click at [1010, 262] on div "80cm x 24cm £12.98" at bounding box center [1156, 259] width 501 height 15
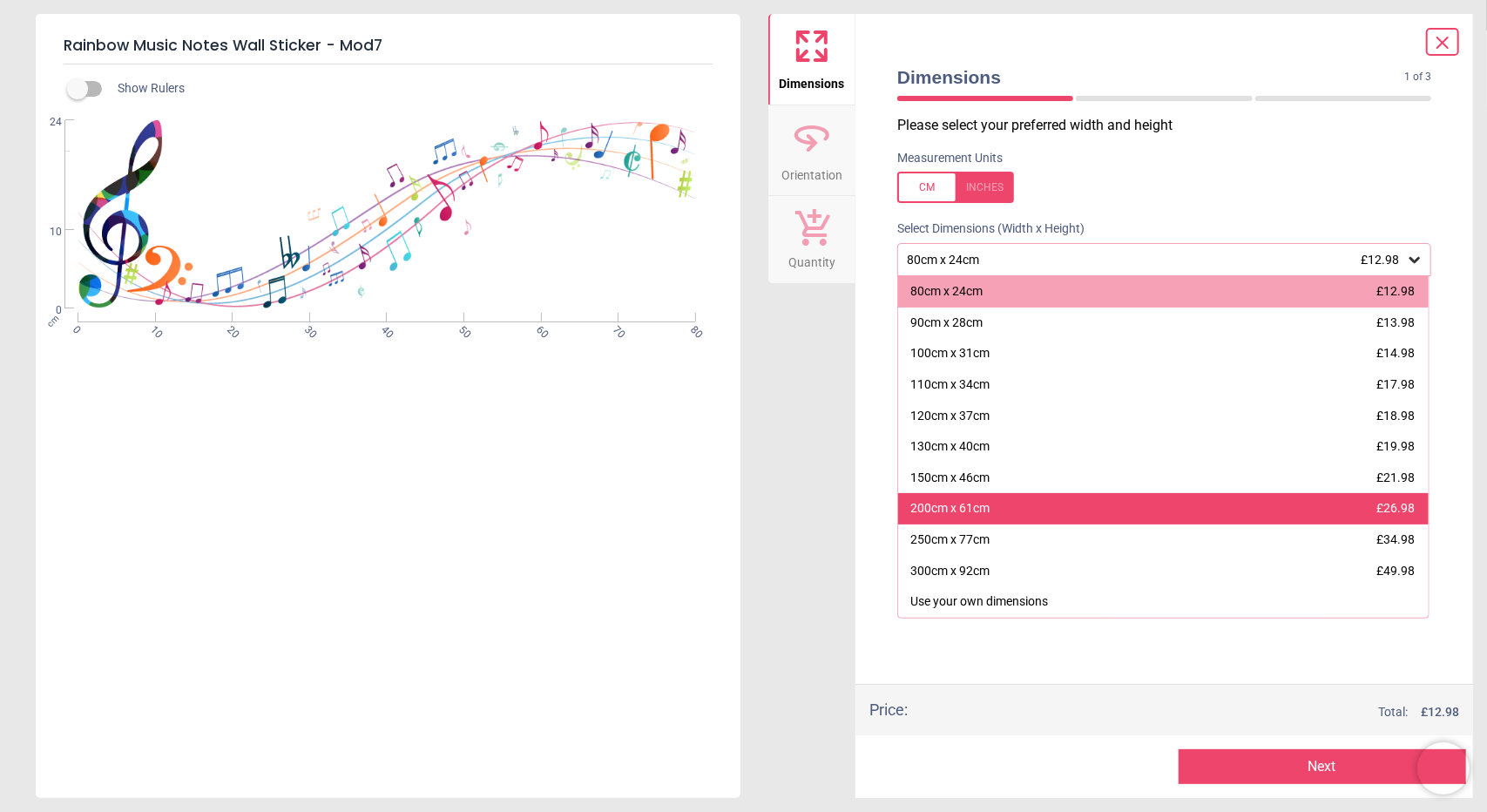
click at [958, 509] on div "200cm x 61cm" at bounding box center [950, 509] width 79 height 18
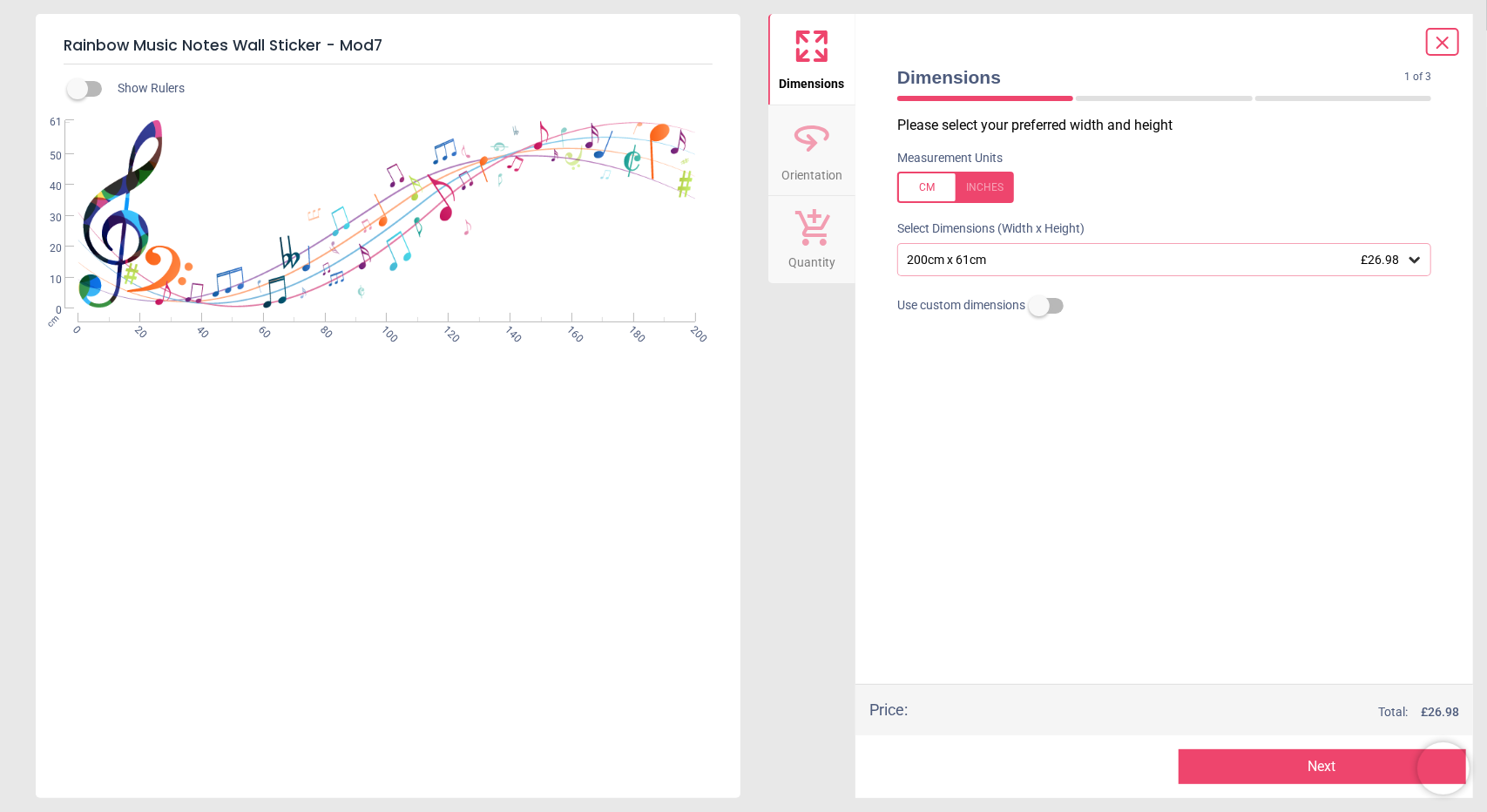
click at [1224, 757] on button "Next" at bounding box center [1323, 766] width 288 height 35
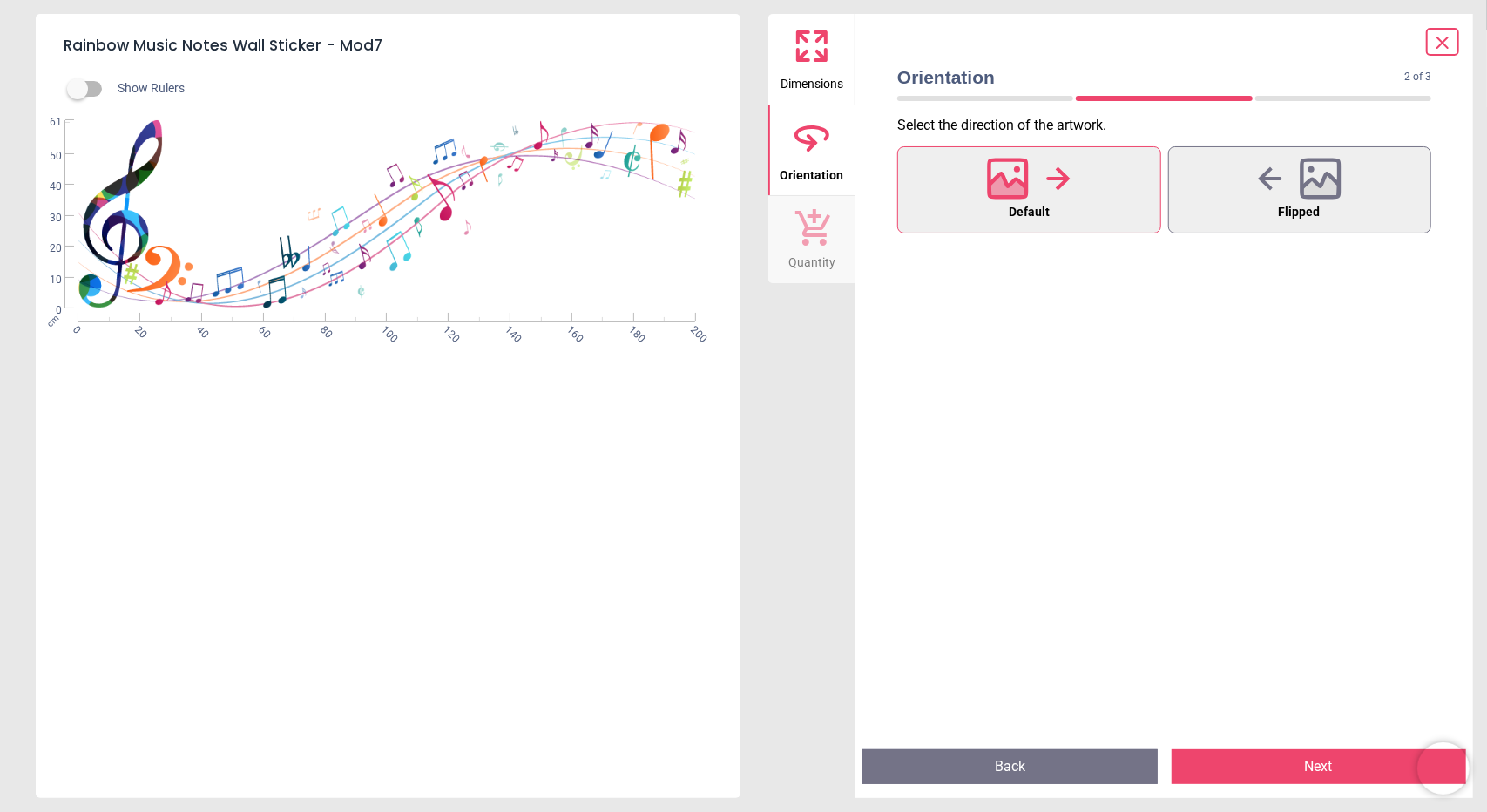
click at [1242, 763] on button "Next" at bounding box center [1319, 766] width 295 height 35
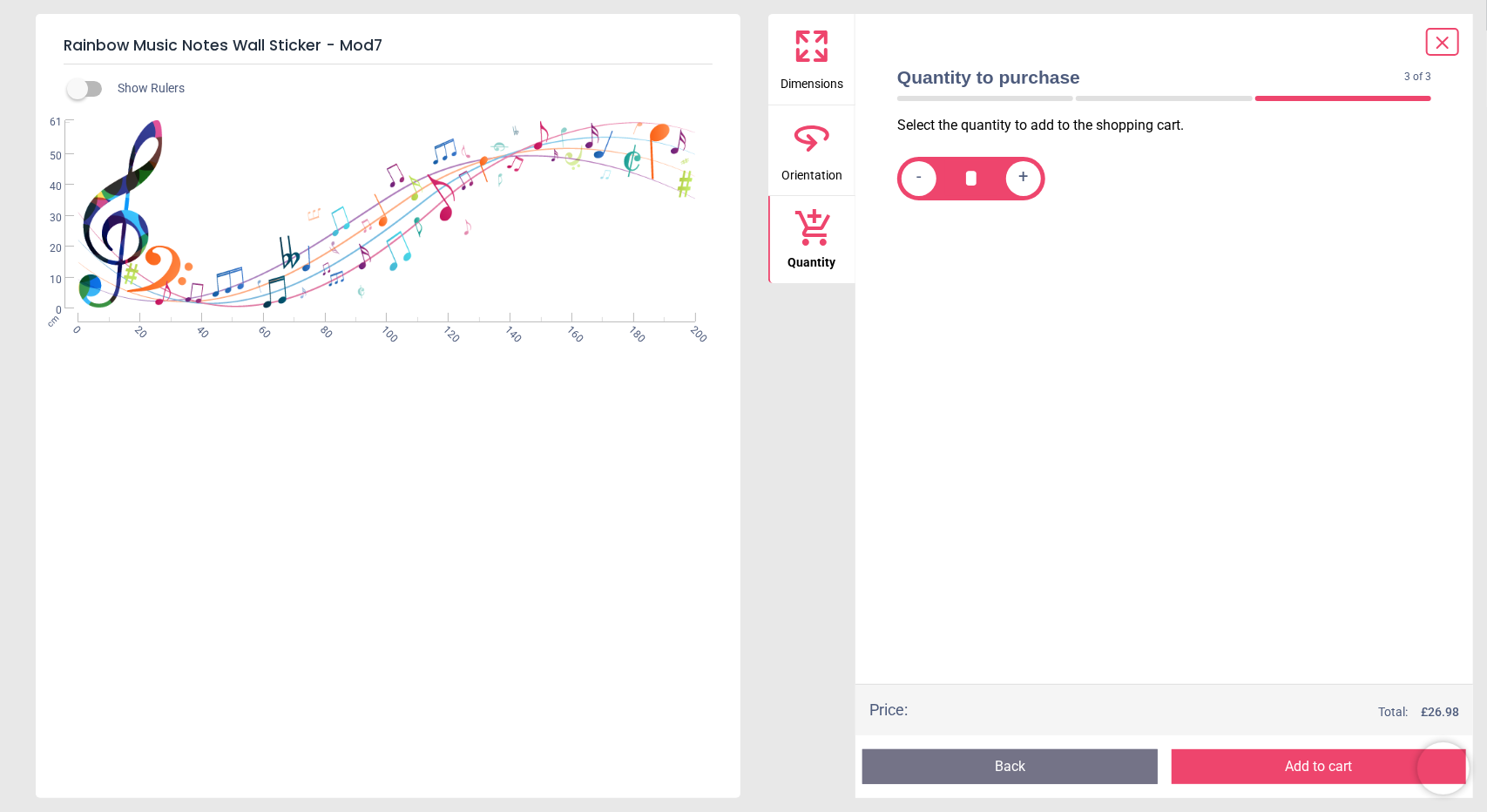
click at [1242, 763] on button "Add to cart" at bounding box center [1319, 766] width 295 height 35
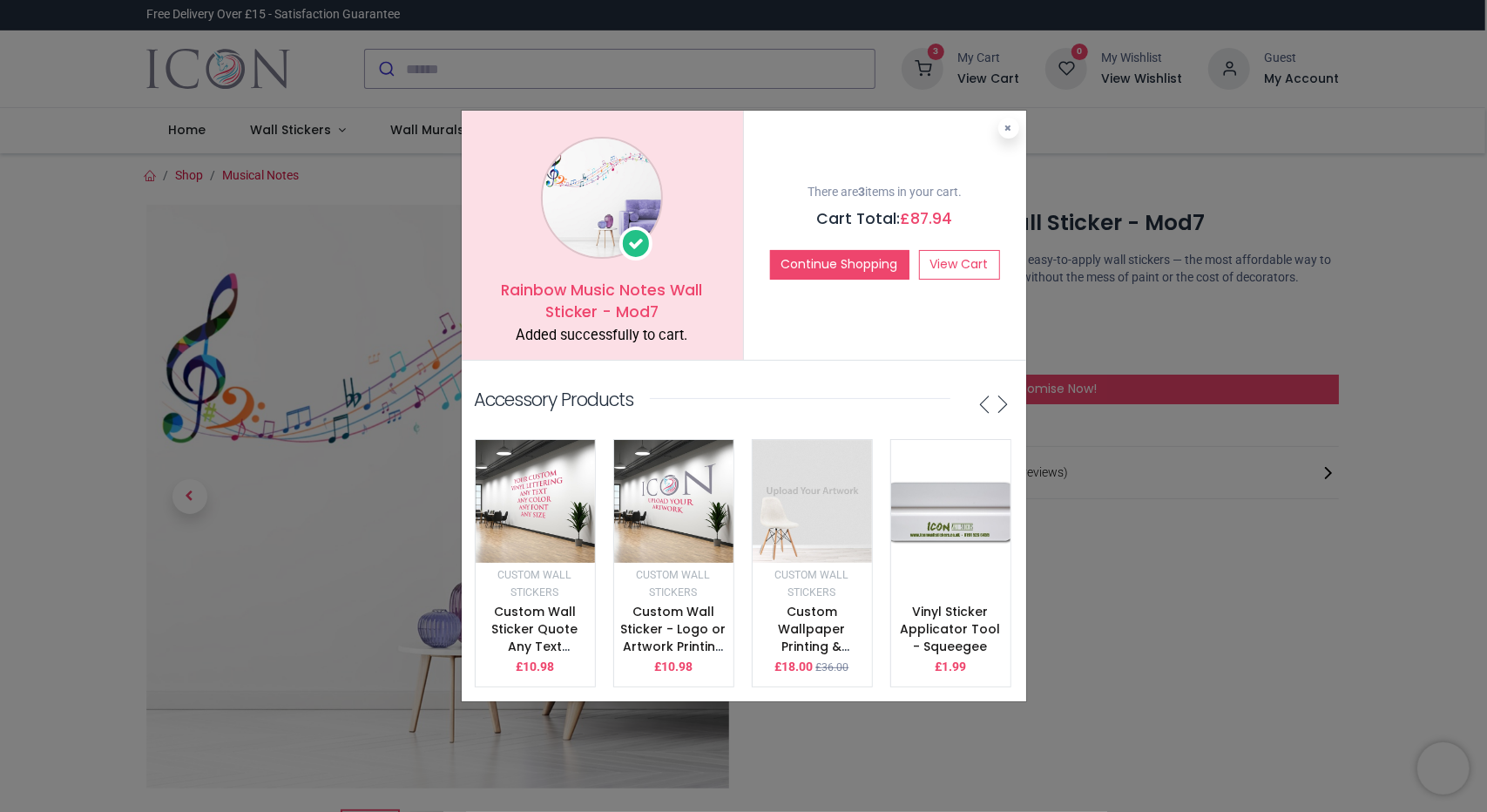
click at [391, 521] on div "Rainbow Music Notes Wall Sticker - Mod7 Added successfully to cart. There are 3…" at bounding box center [743, 406] width 1487 height 812
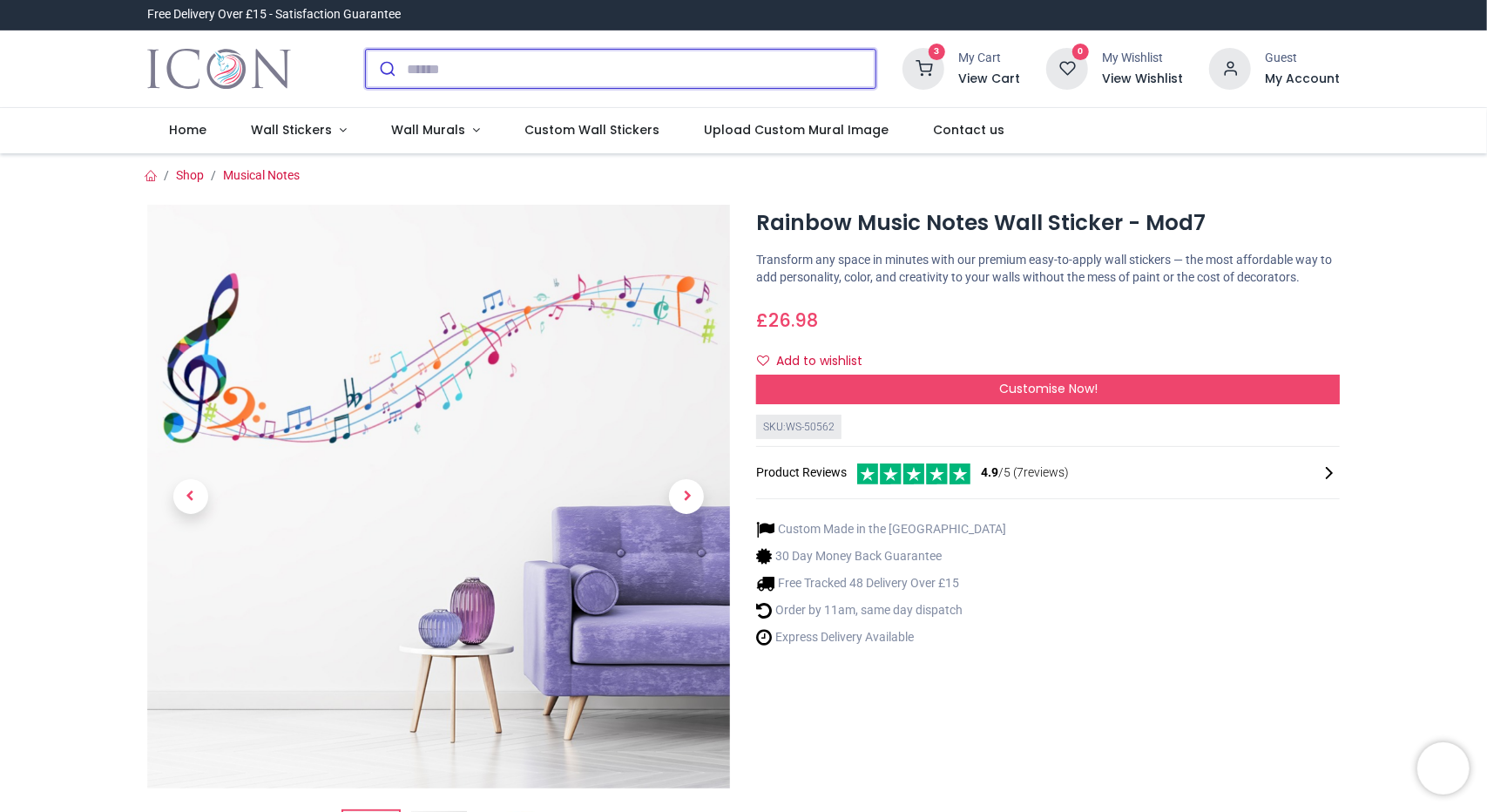
click at [446, 70] on input "search" at bounding box center [640, 68] width 469 height 38
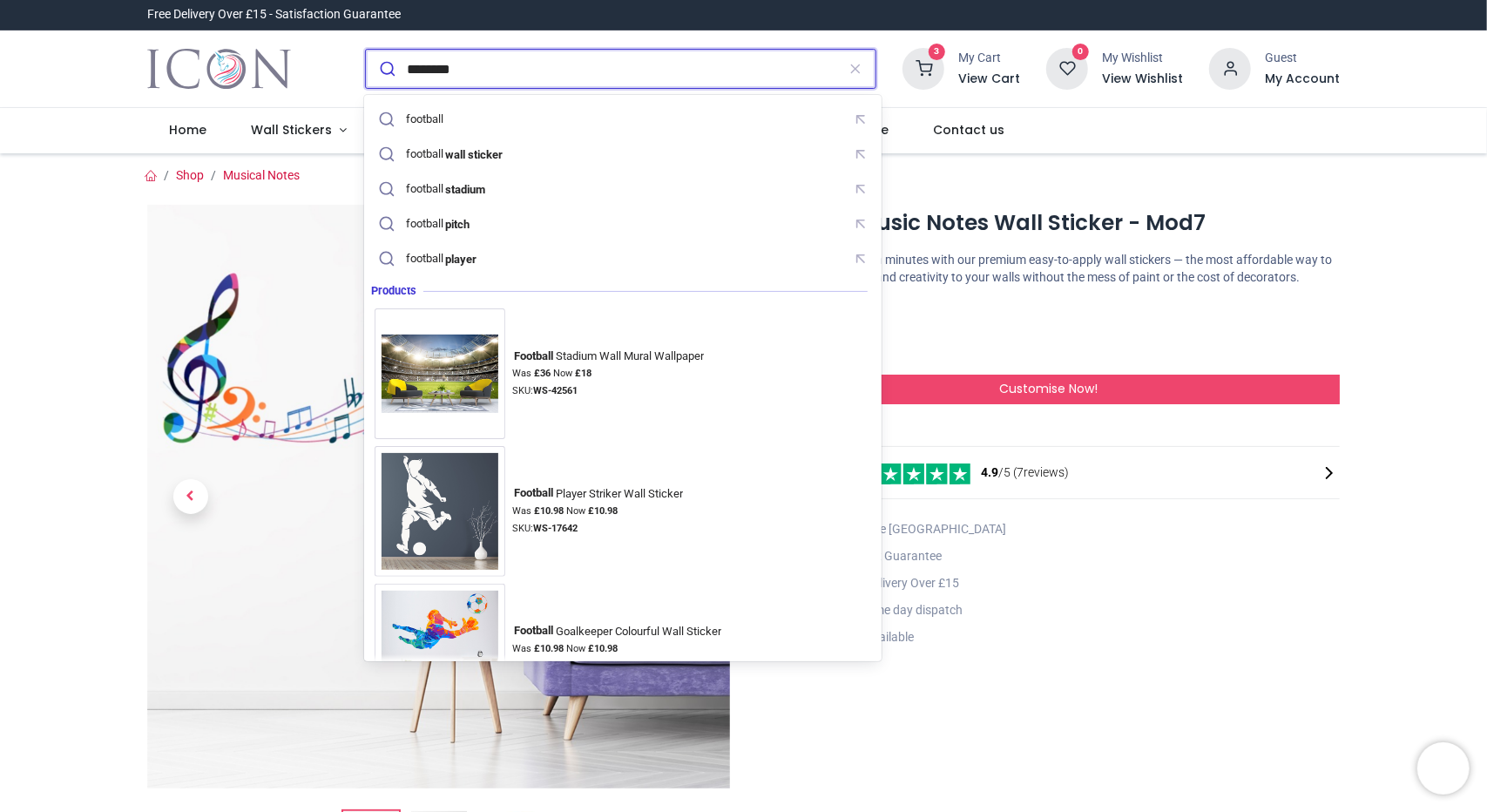
type input "********"
click at [366, 49] on button "submit" at bounding box center [387, 68] width 41 height 38
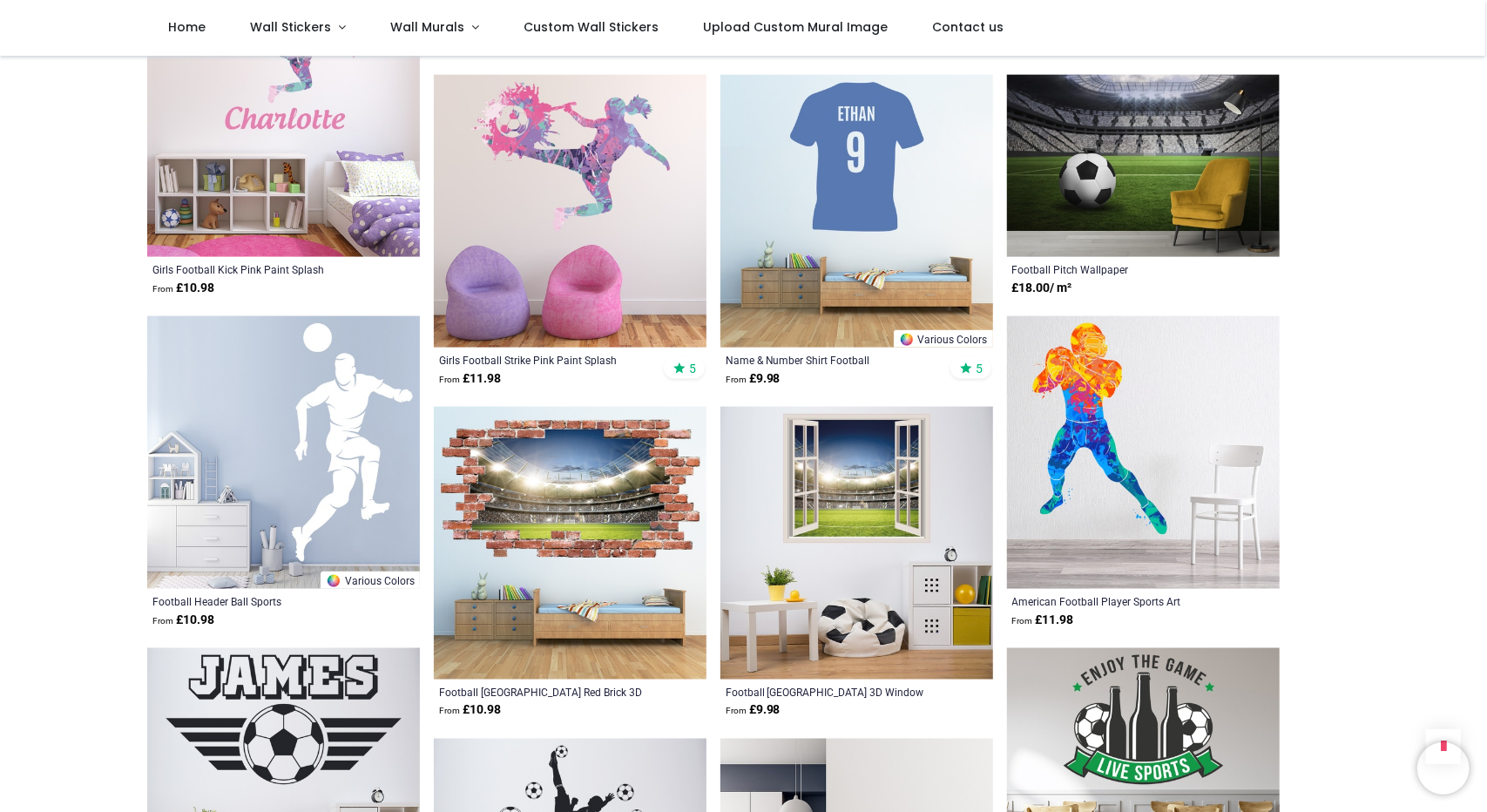
scroll to position [1523, 0]
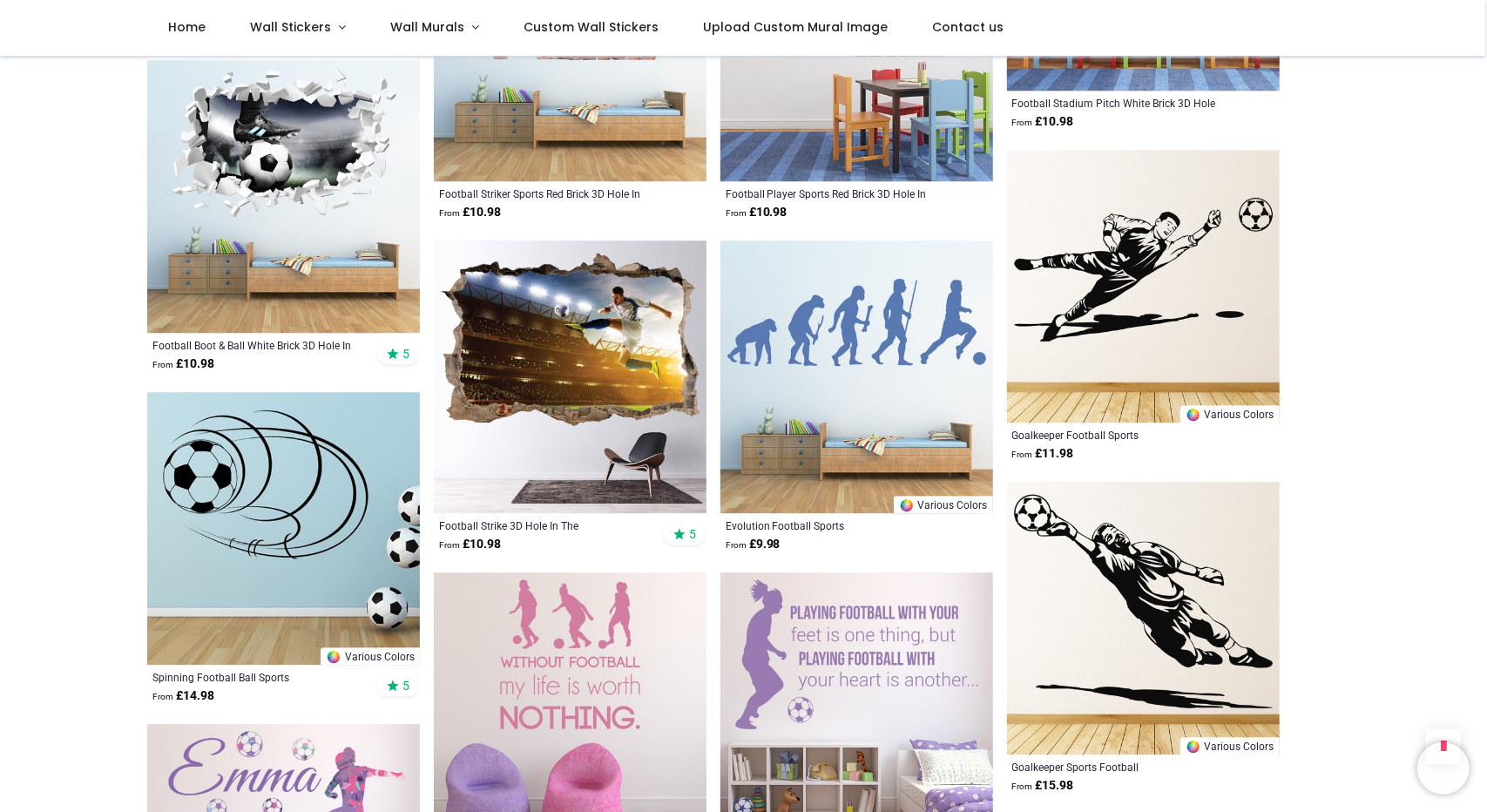
scroll to position [3059, 0]
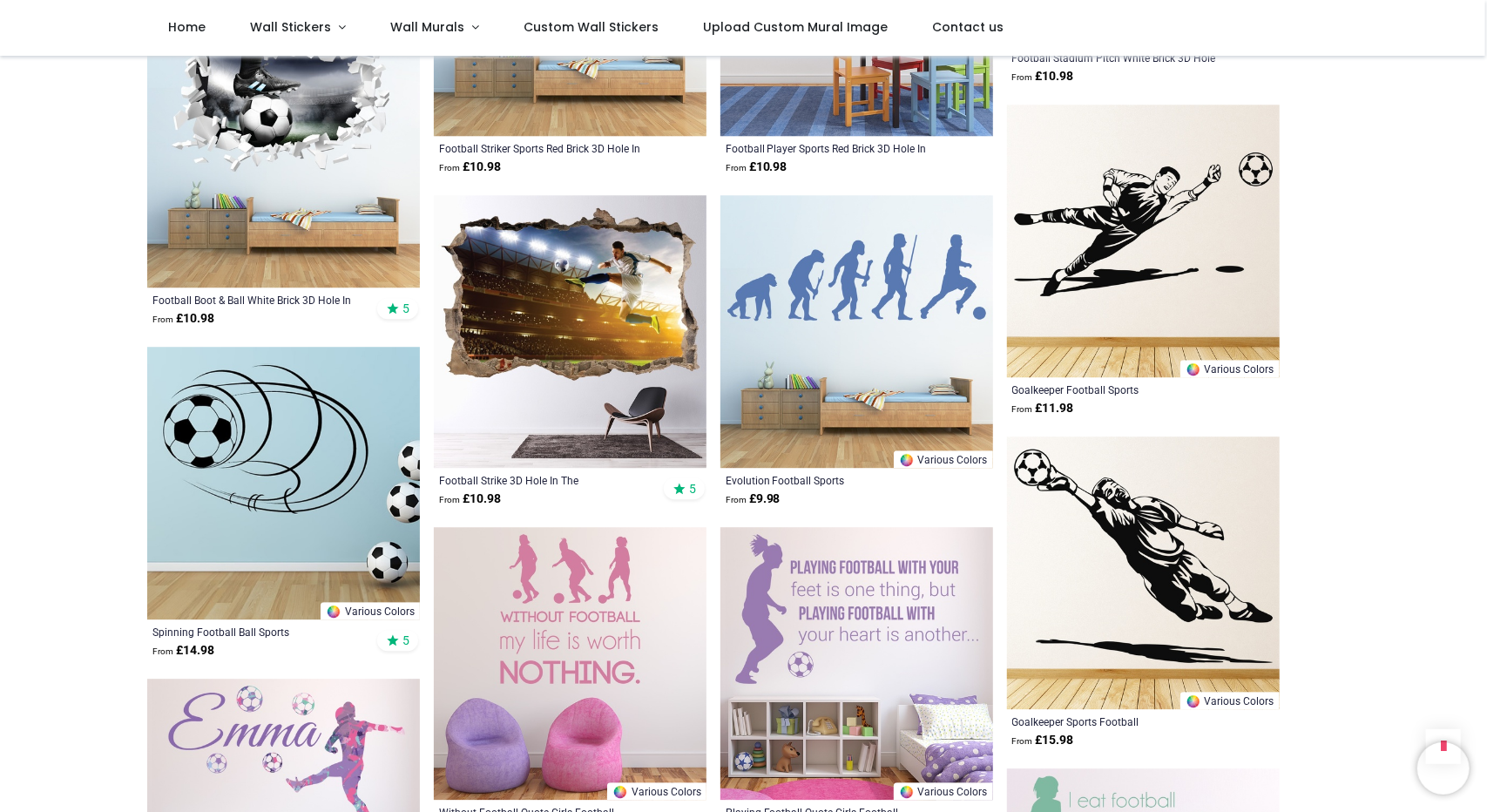
click at [789, 302] on img at bounding box center [856, 332] width 272 height 272
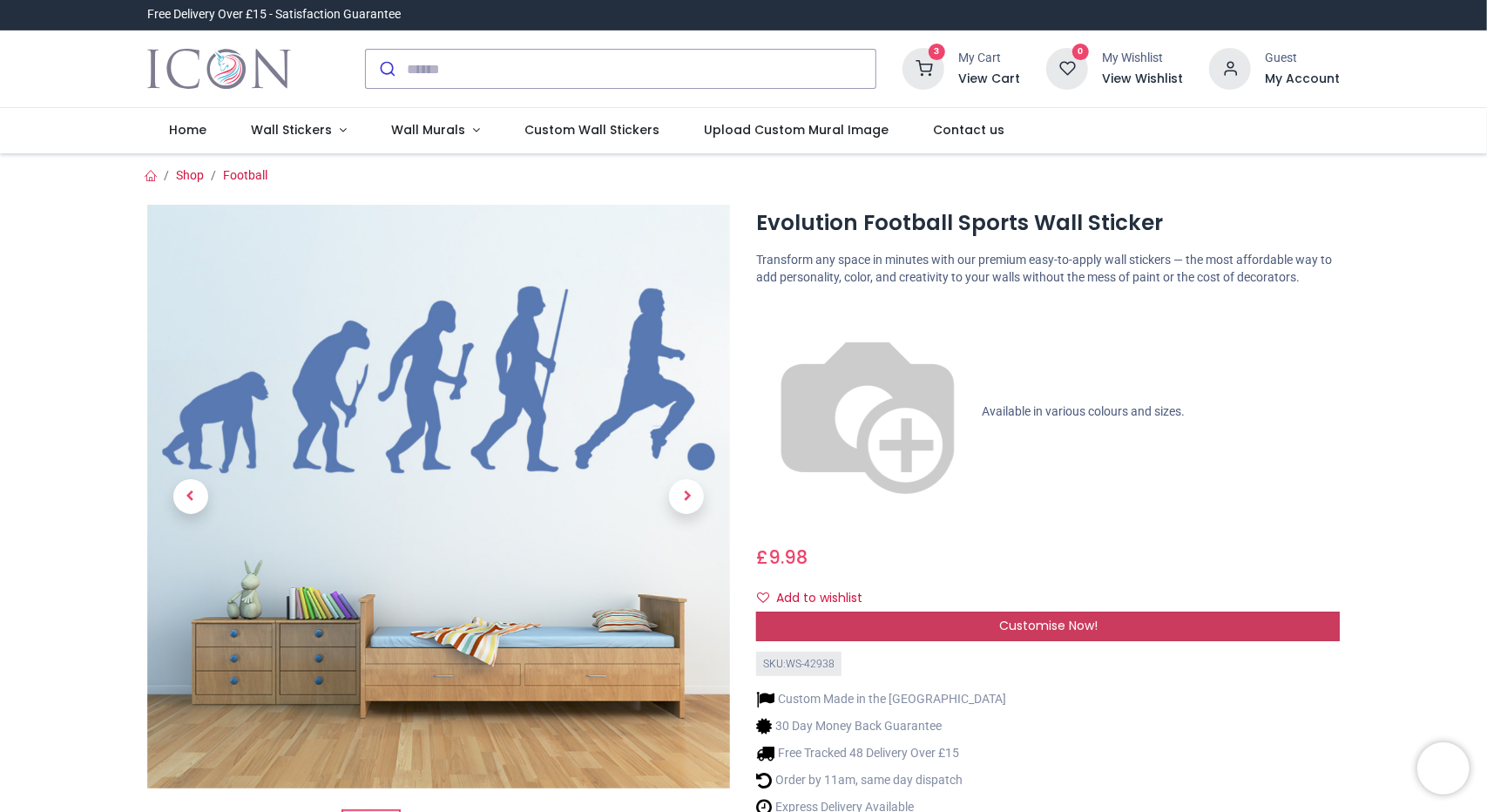
click at [1145, 612] on div "Customise Now!" at bounding box center [1049, 627] width 584 height 30
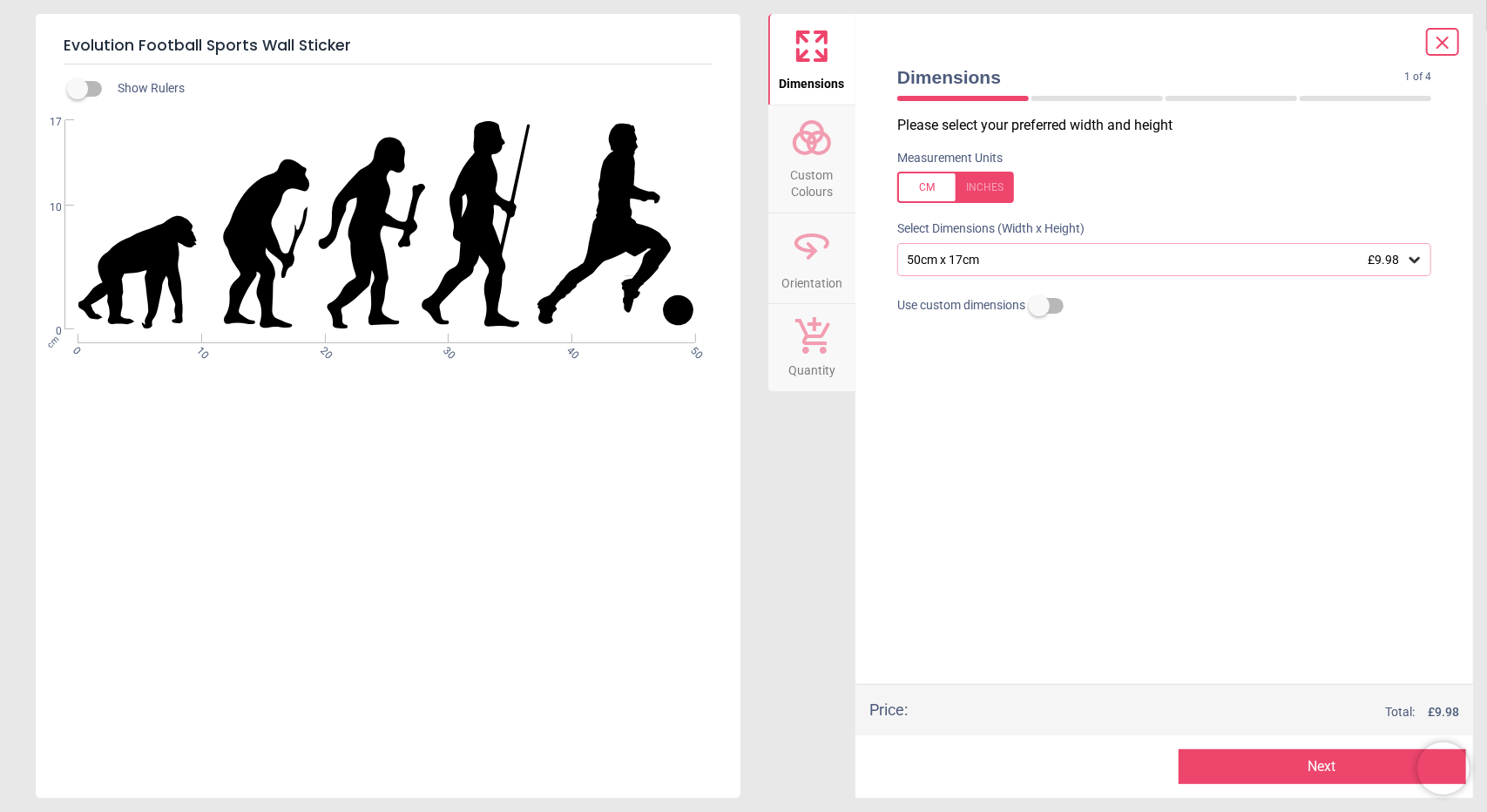
click at [1136, 253] on div "50cm x 17cm £9.98" at bounding box center [1156, 259] width 501 height 15
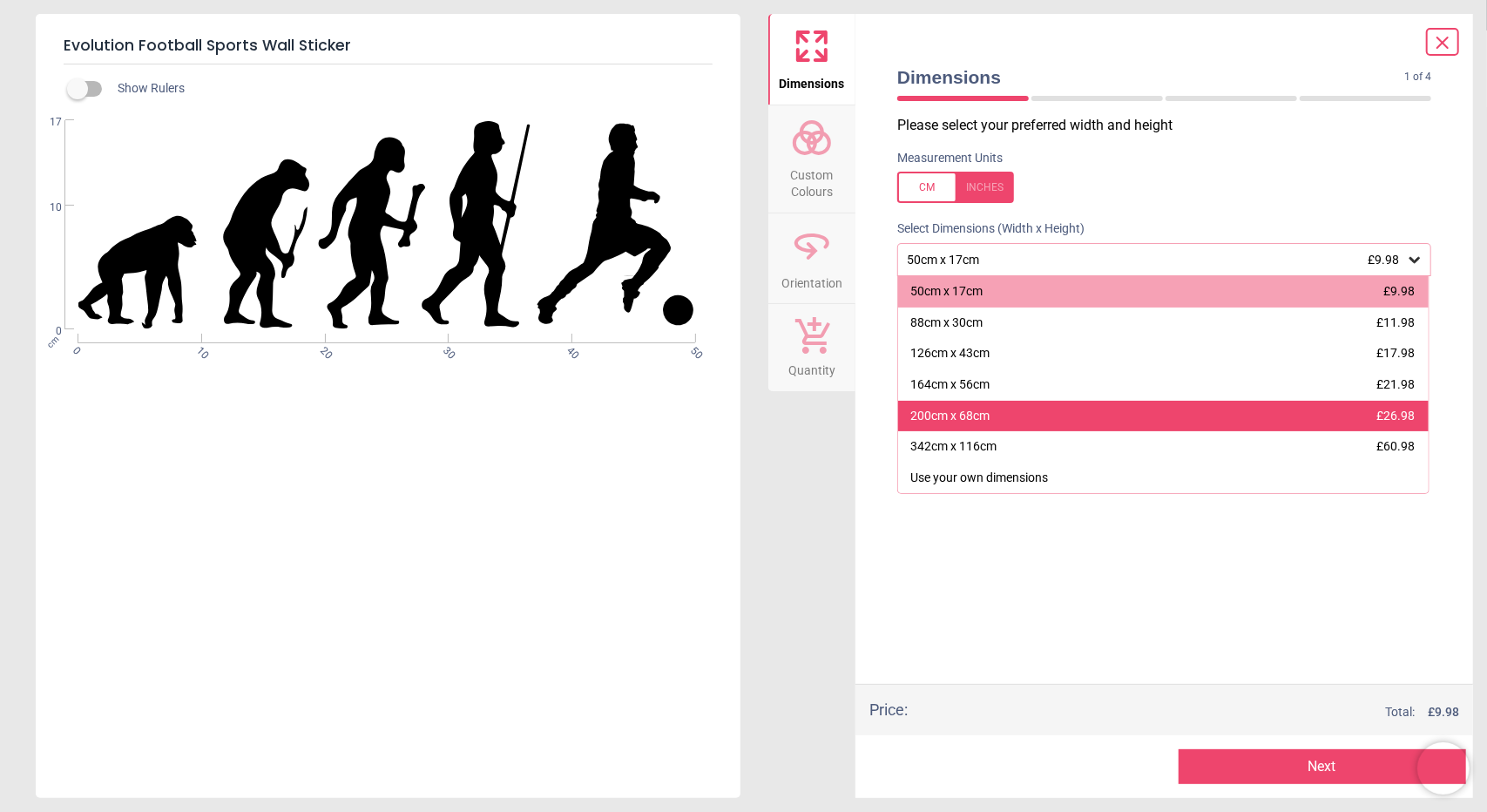
click at [1032, 408] on div "200cm x 68cm £26.98" at bounding box center [1163, 416] width 531 height 32
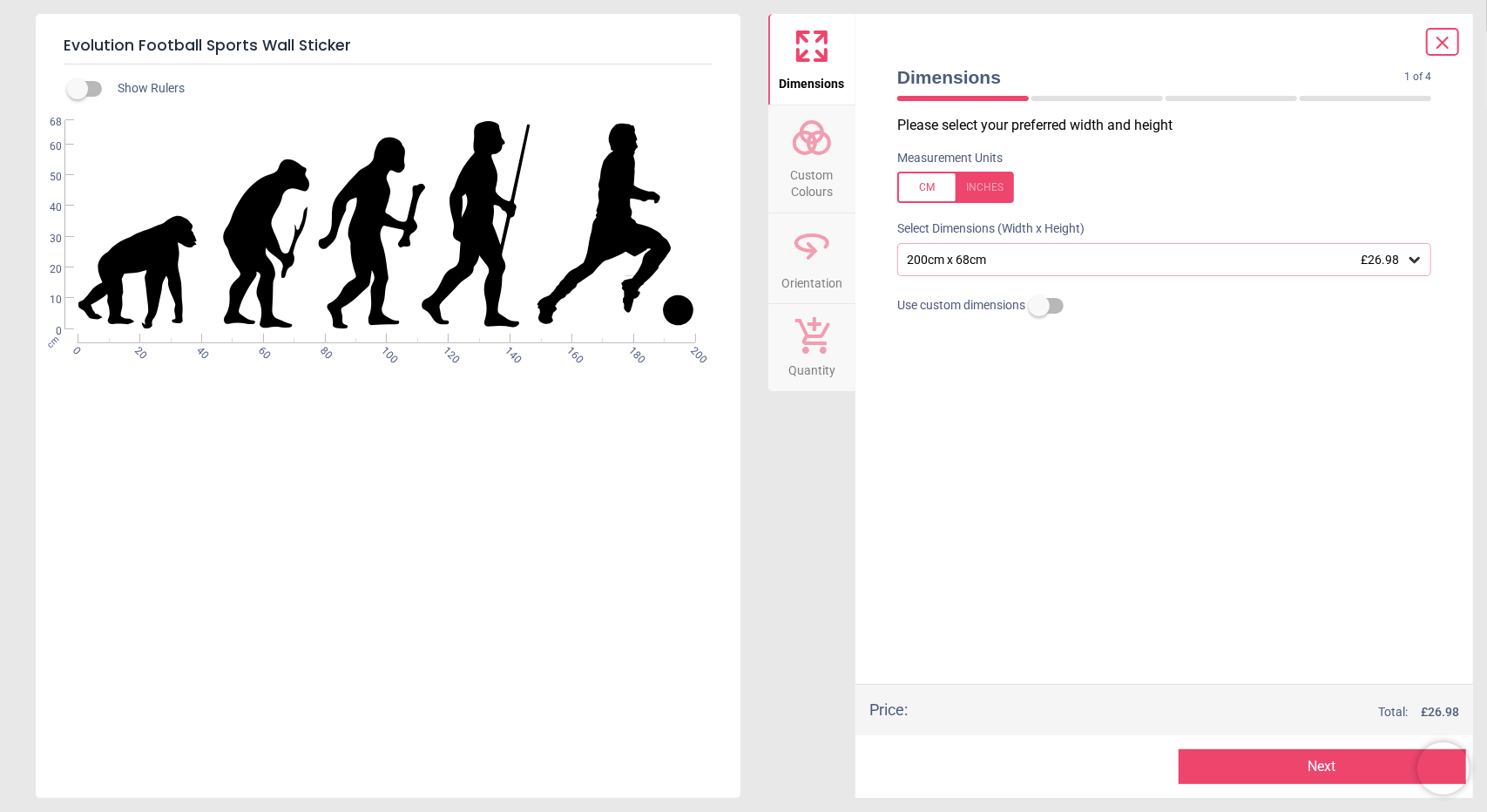
click at [1300, 767] on button "Next" at bounding box center [1323, 766] width 288 height 35
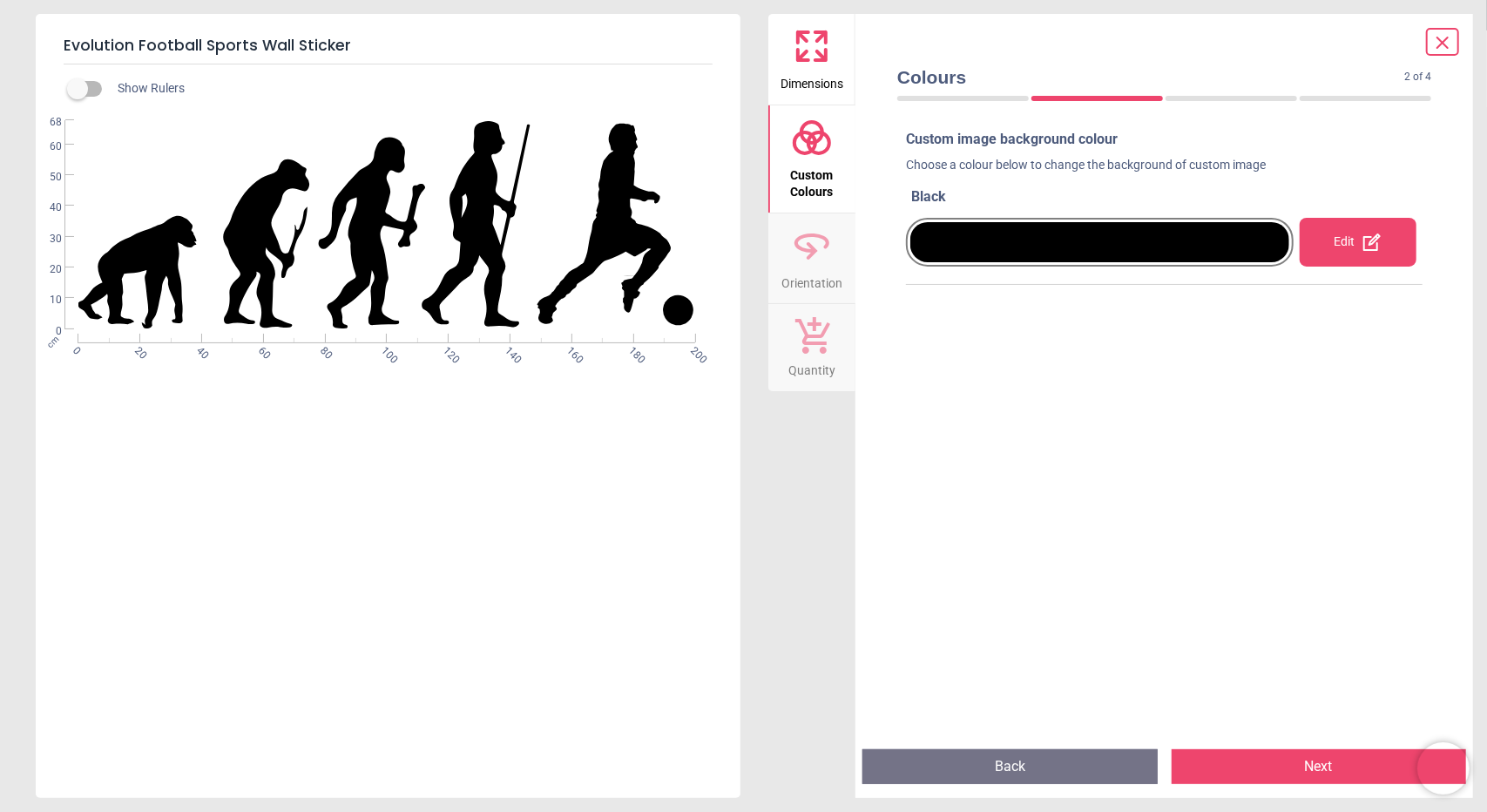
click at [1300, 767] on button "Next" at bounding box center [1319, 766] width 295 height 35
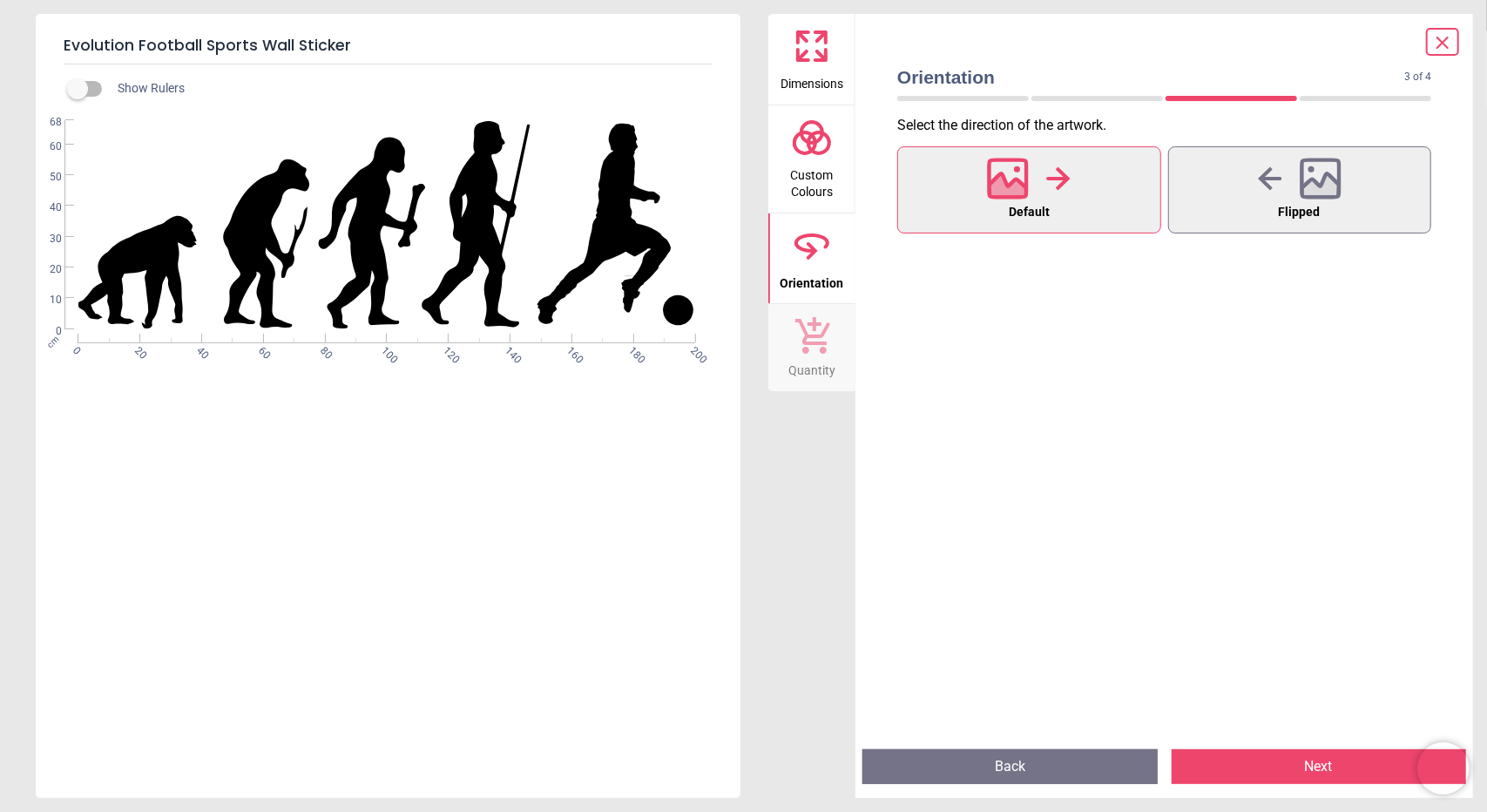
click at [1300, 767] on button "Next" at bounding box center [1319, 766] width 295 height 35
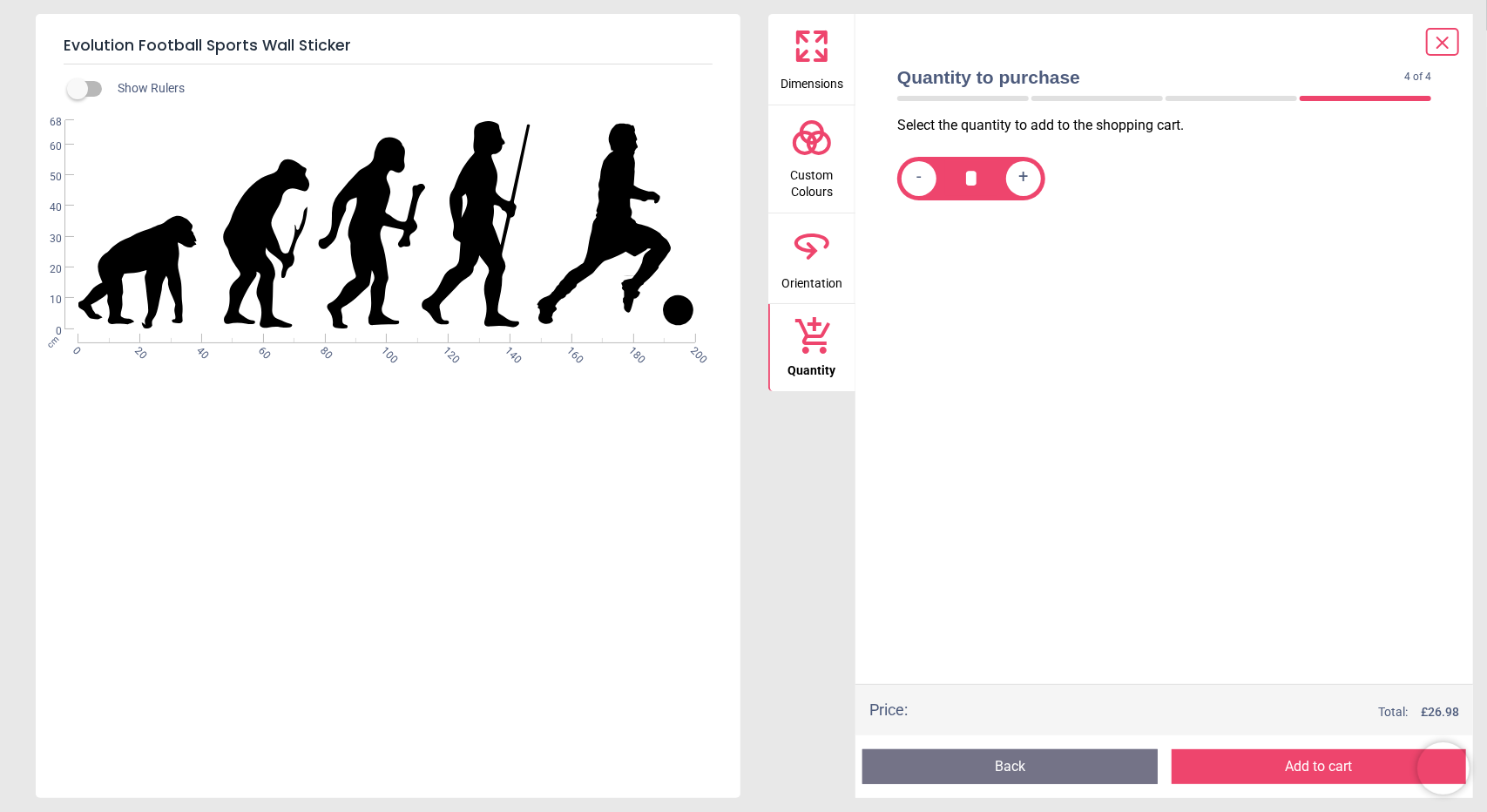
click at [1300, 767] on button "Add to cart" at bounding box center [1319, 766] width 295 height 35
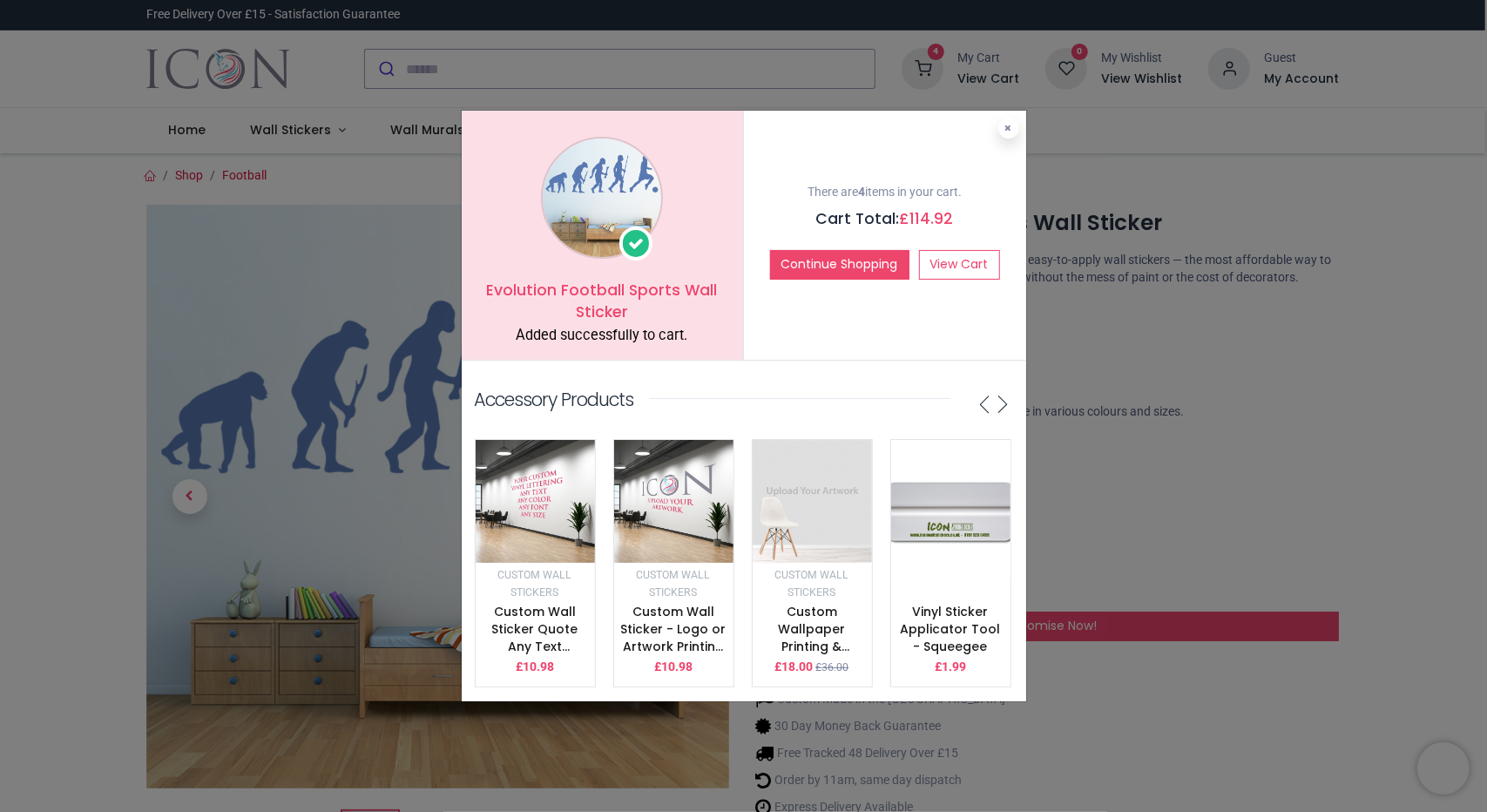
click at [198, 532] on div "Evolution Football Sports Wall Sticker Added successfully to cart. There are 4 …" at bounding box center [743, 406] width 1487 height 812
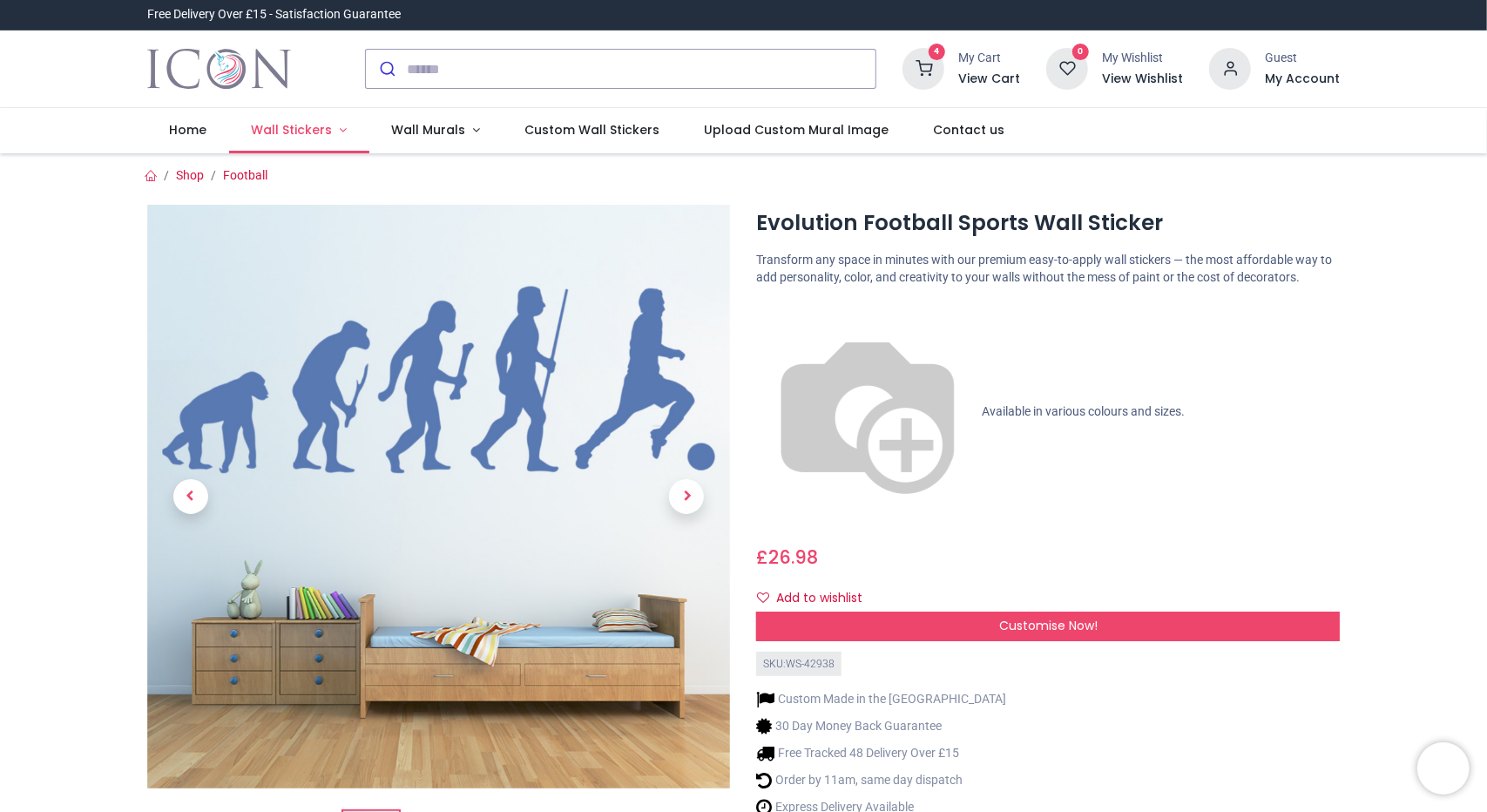
click at [293, 149] on link "Wall Stickers" at bounding box center [299, 131] width 140 height 45
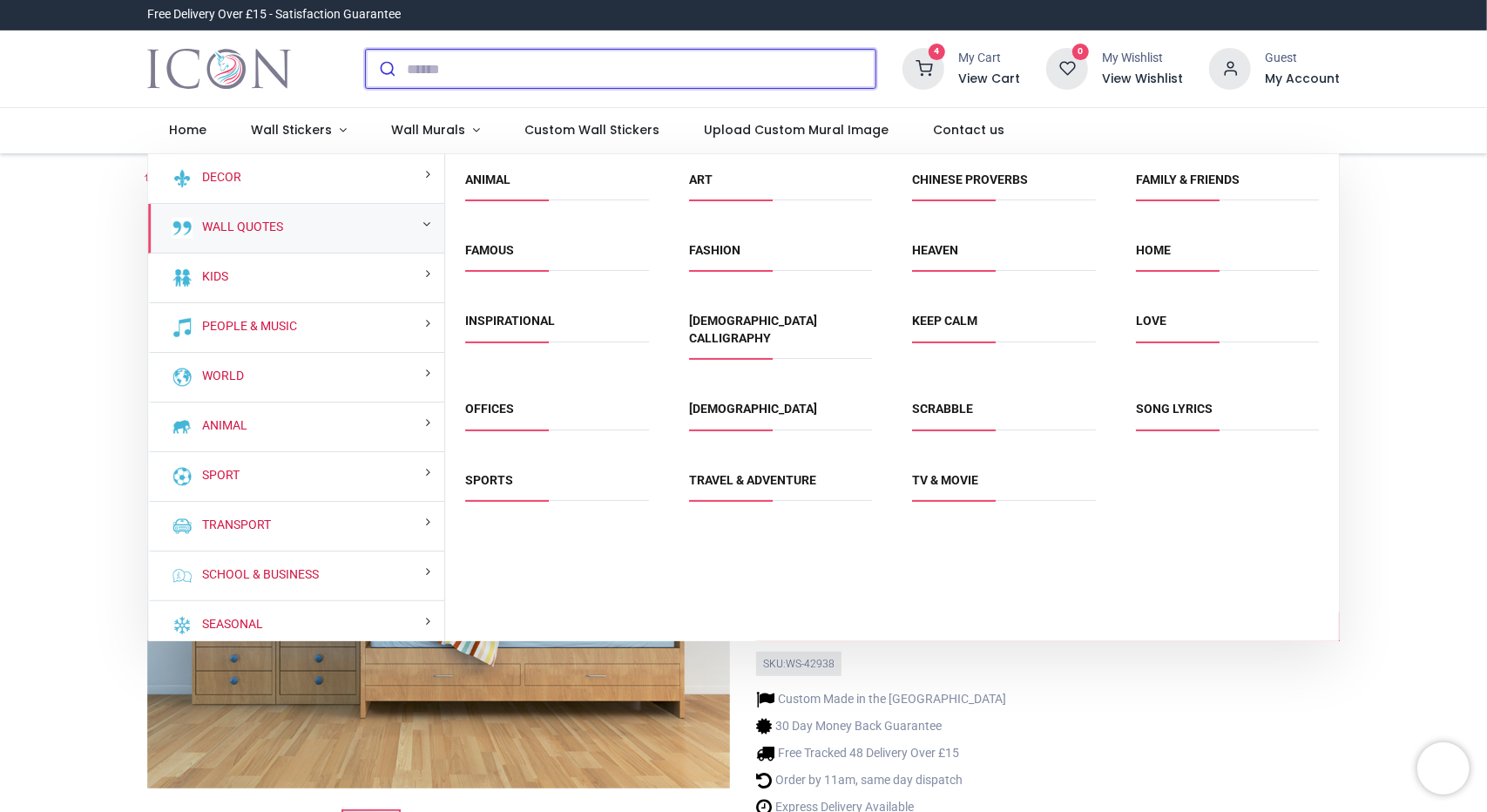
click at [491, 72] on input "search" at bounding box center [640, 68] width 469 height 38
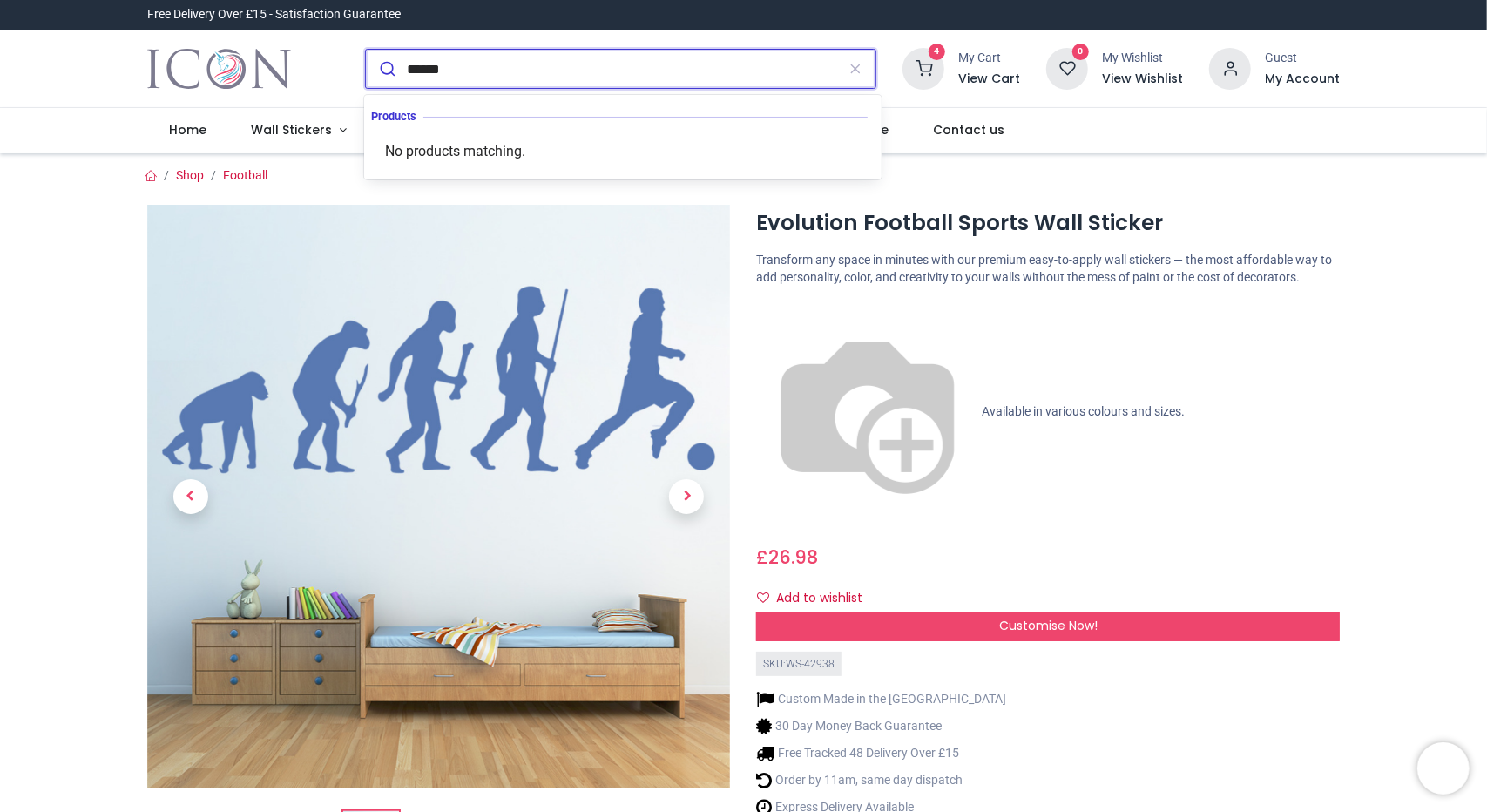
type input "******"
click at [366, 49] on button "submit" at bounding box center [387, 68] width 41 height 38
